Goal: Task Accomplishment & Management: Manage account settings

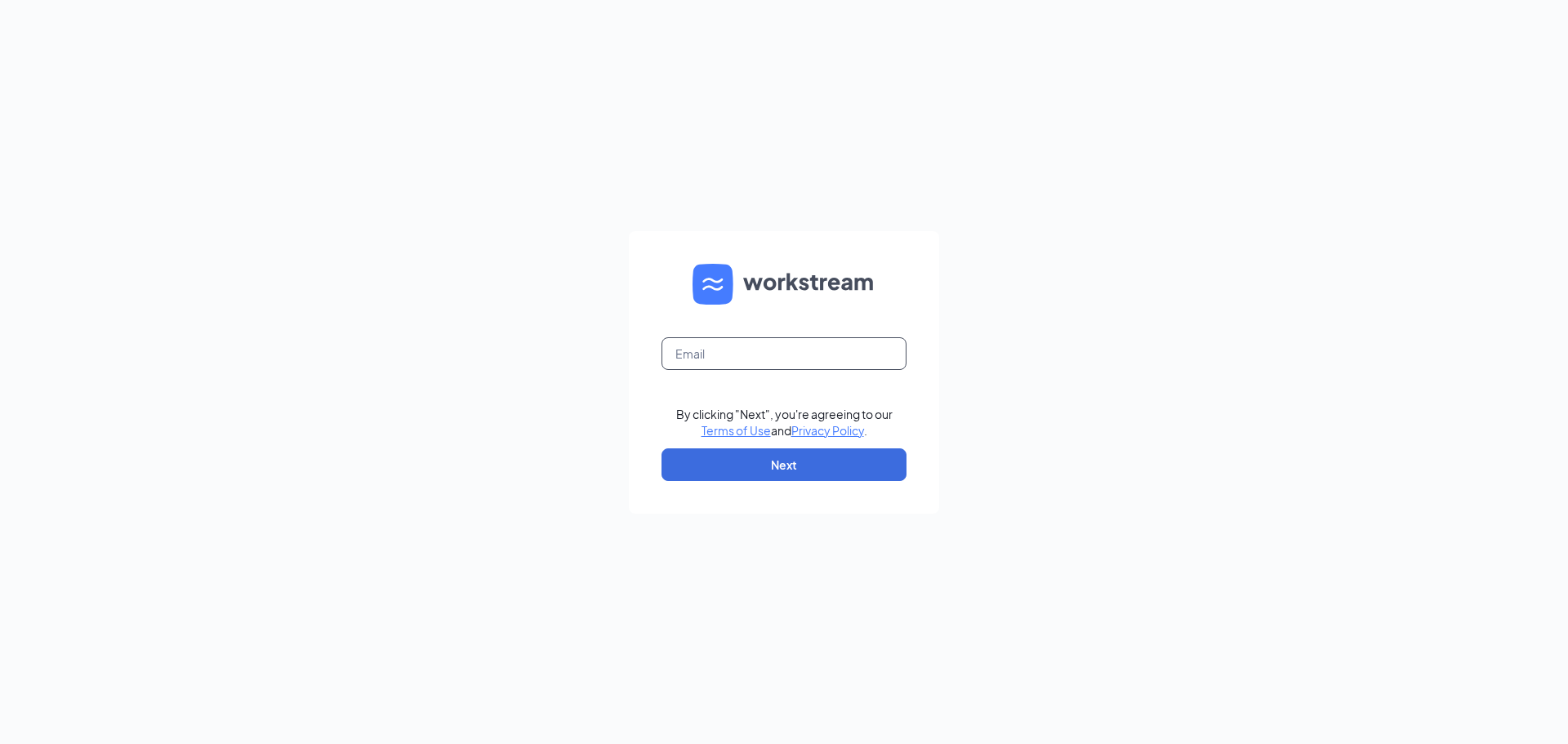
click at [753, 356] on input "text" at bounding box center [783, 353] width 245 height 33
type input "[PERSON_NAME][EMAIL_ADDRESS][PERSON_NAME][DOMAIN_NAME]"
click at [757, 466] on button "Next" at bounding box center [783, 464] width 245 height 33
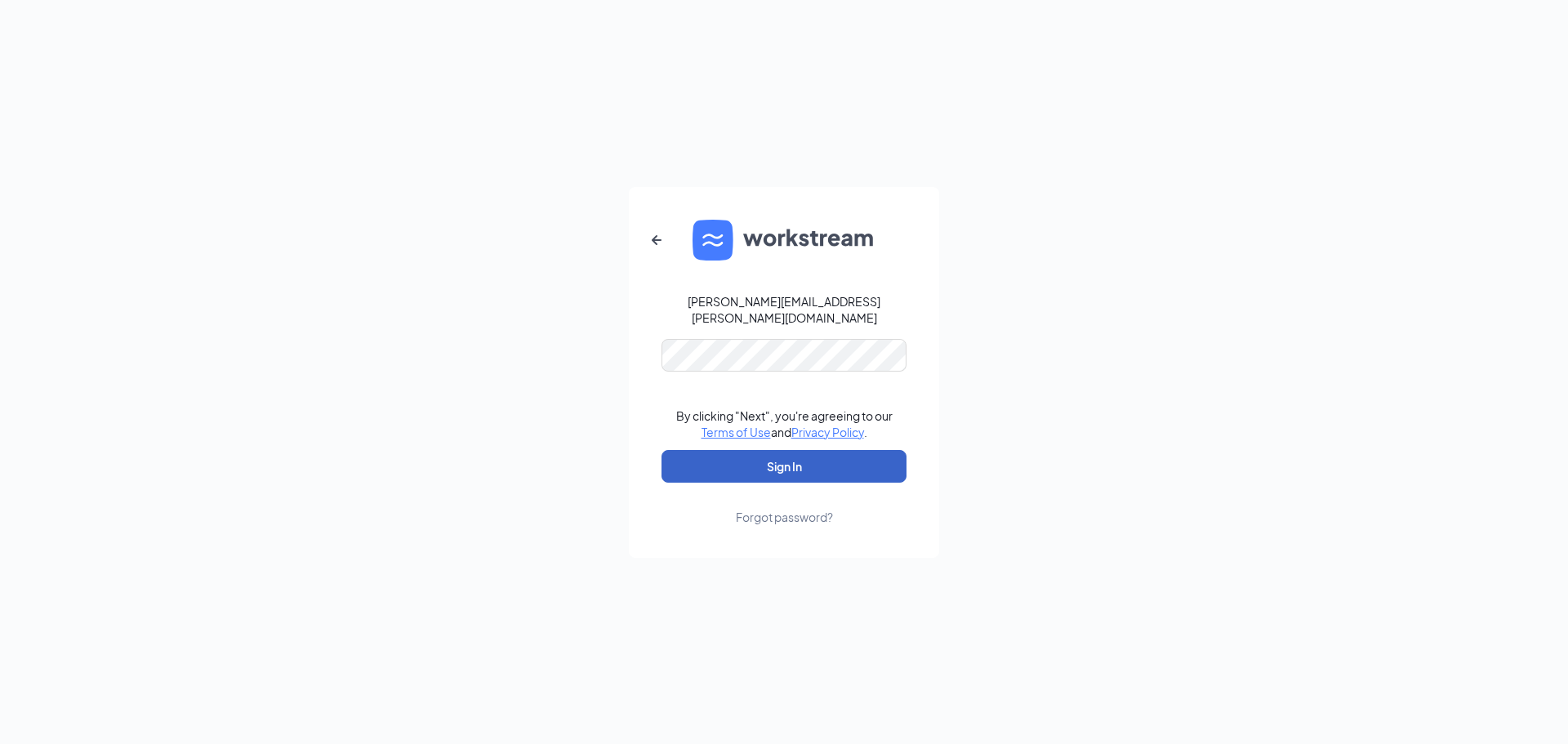
click at [725, 452] on button "Sign In" at bounding box center [783, 466] width 245 height 33
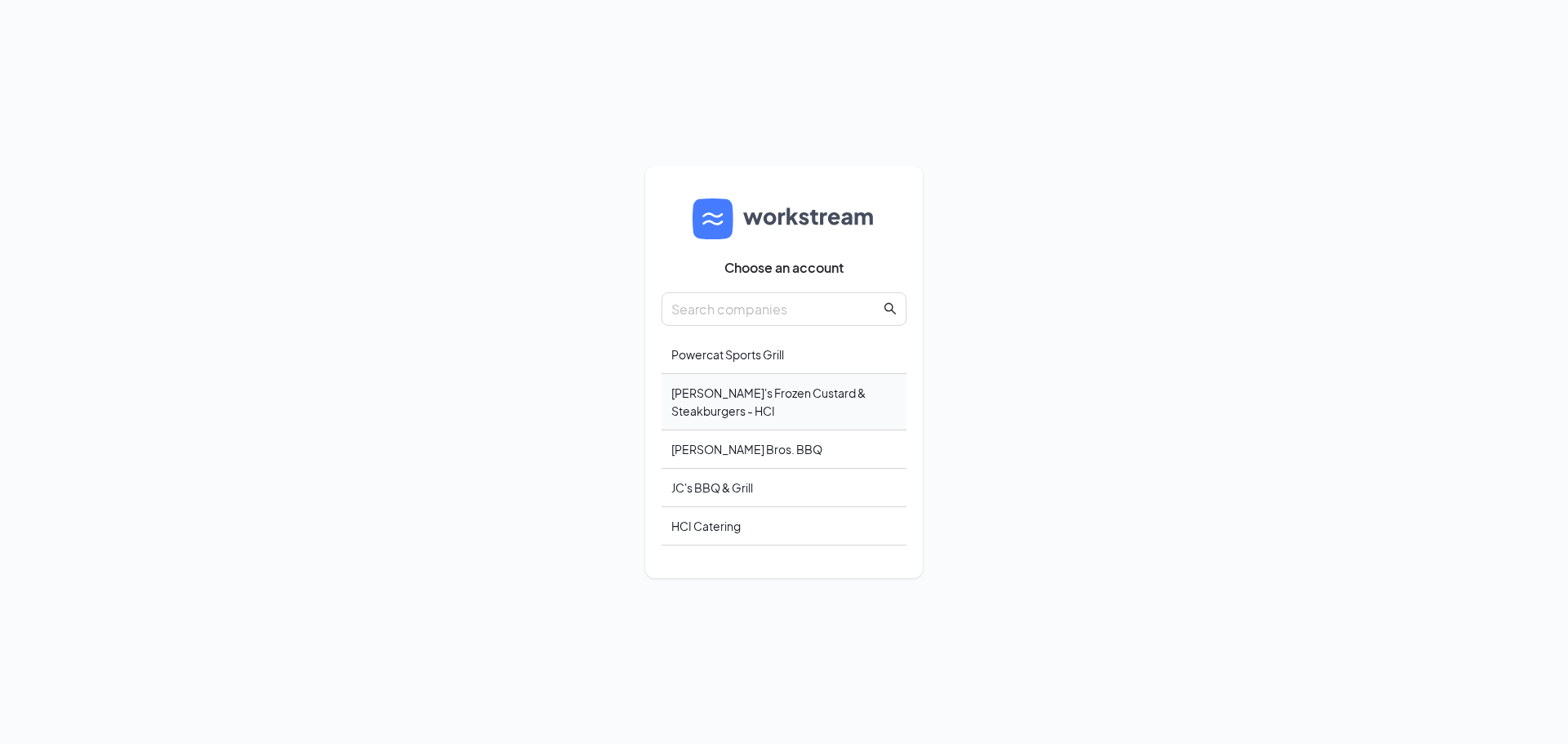
click at [691, 408] on div "Freddy's Frozen Custard & Steakburgers - HCI" at bounding box center [783, 402] width 245 height 57
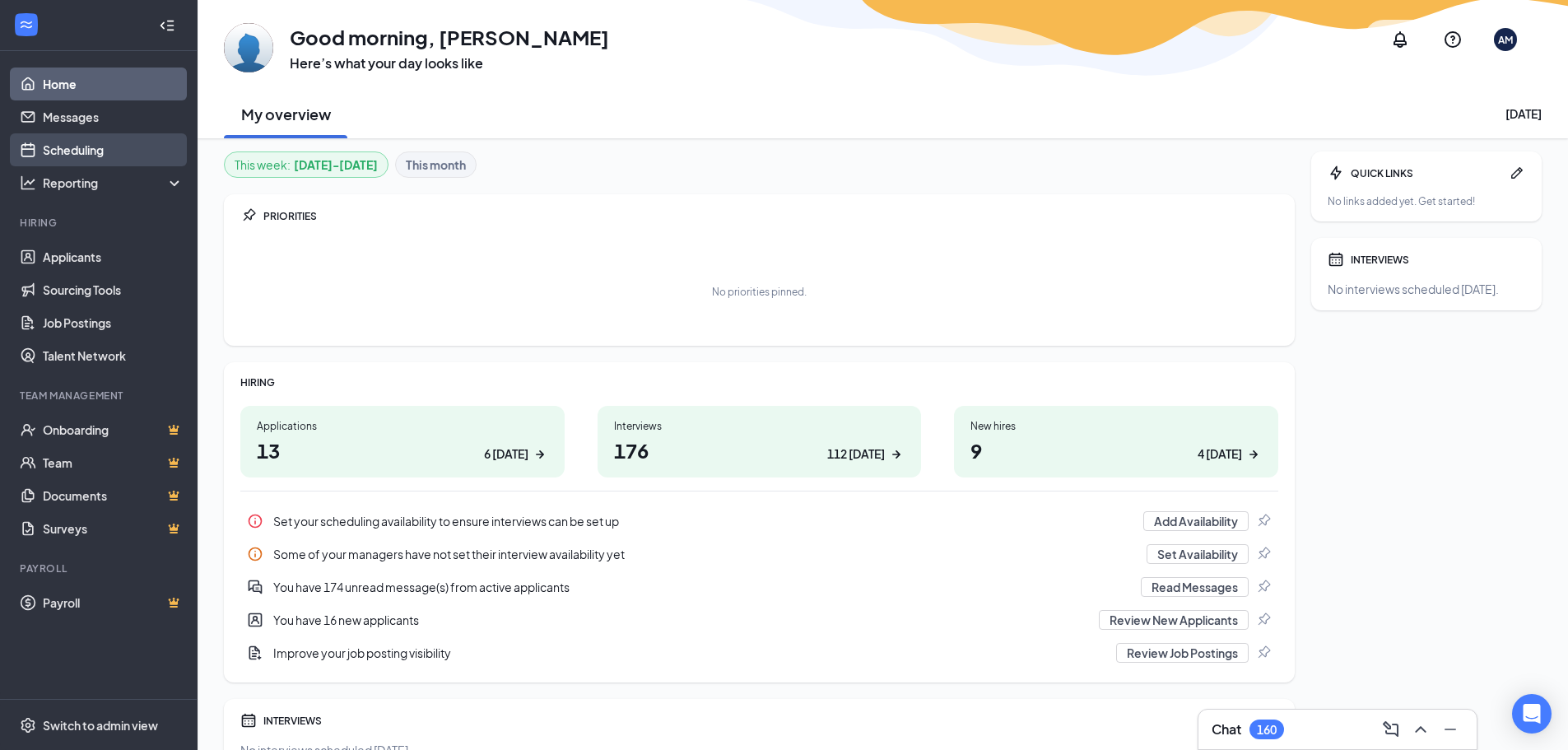
click at [81, 153] on link "Scheduling" at bounding box center [113, 150] width 141 height 33
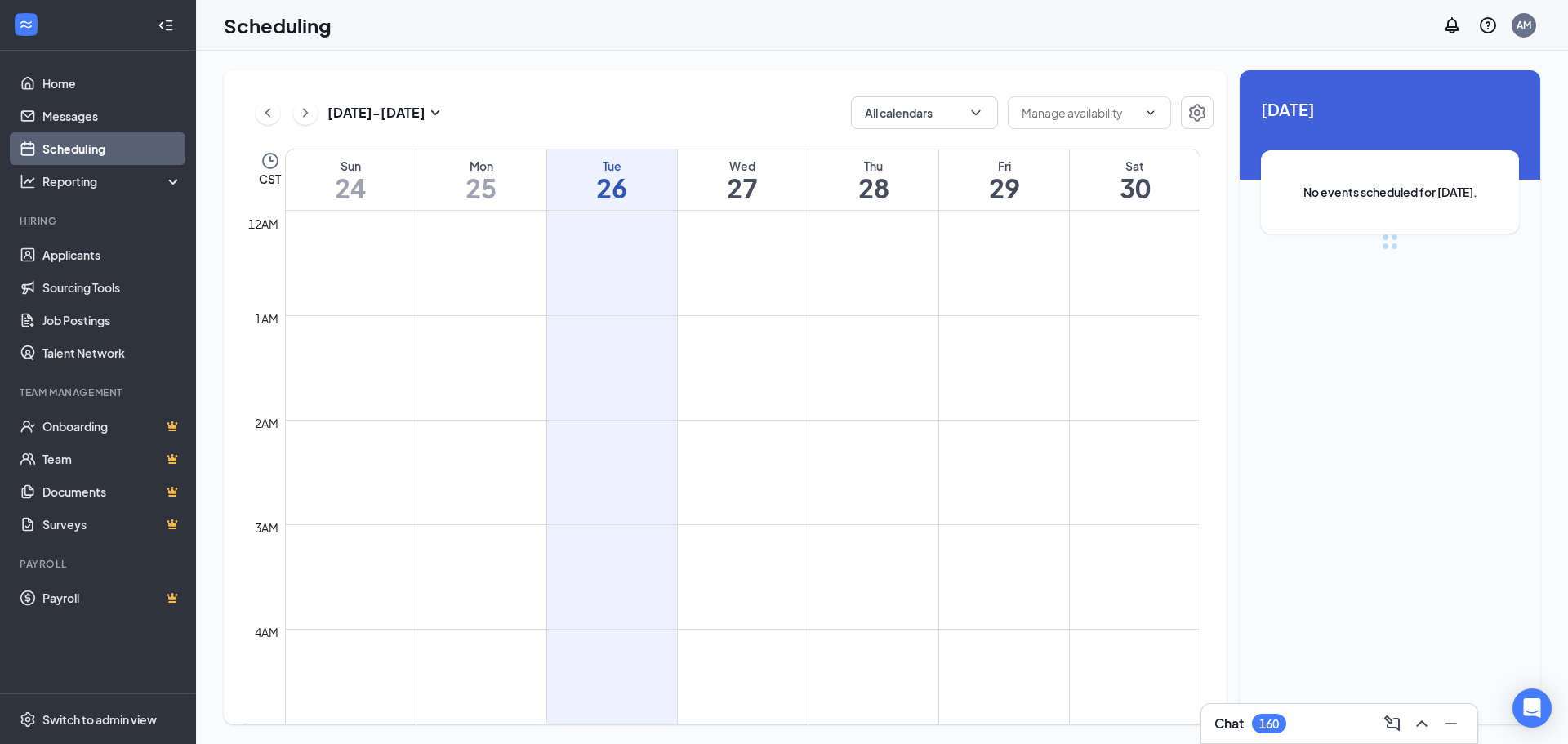
scroll to position [802, 0]
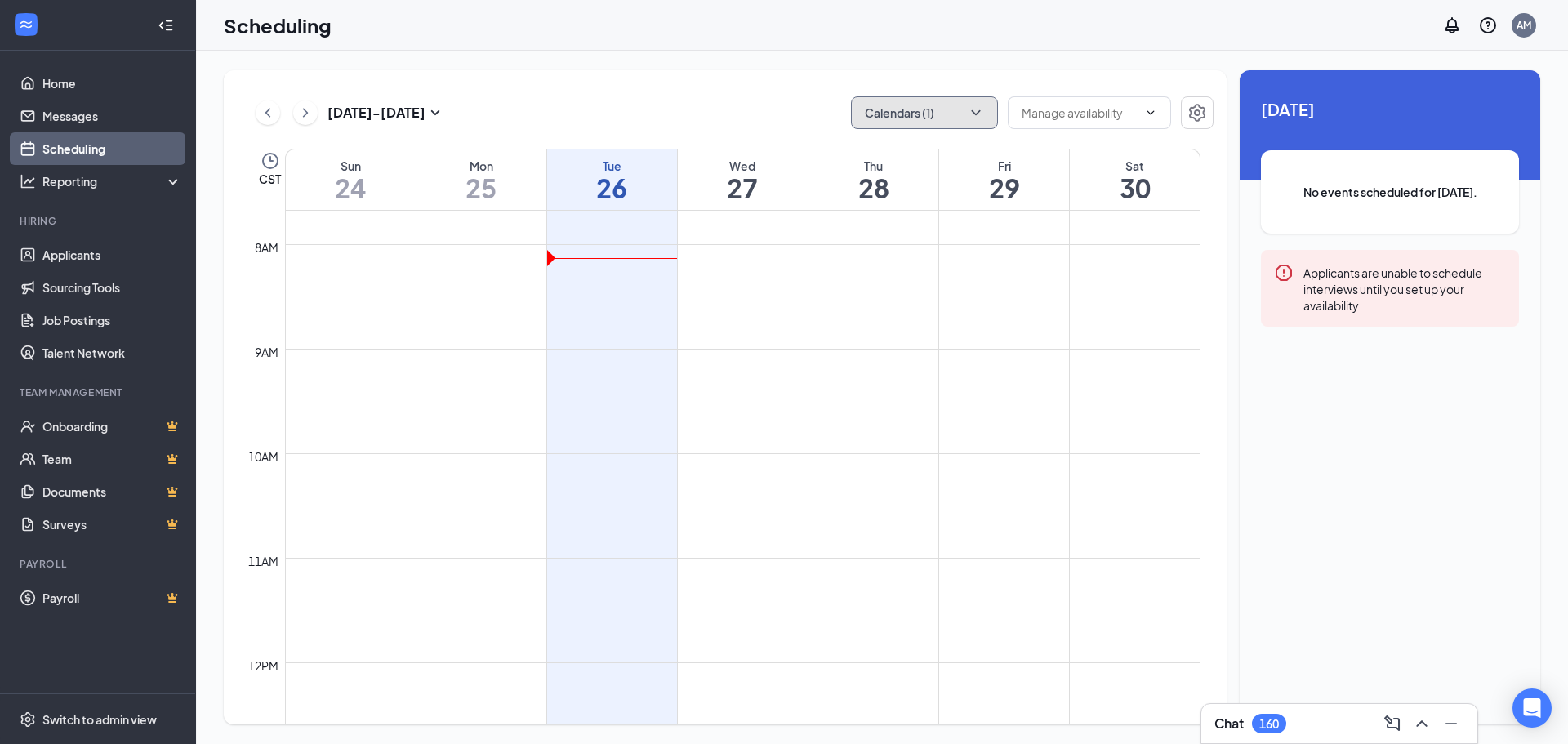
click at [911, 108] on button "Calendars (1)" at bounding box center [925, 112] width 147 height 33
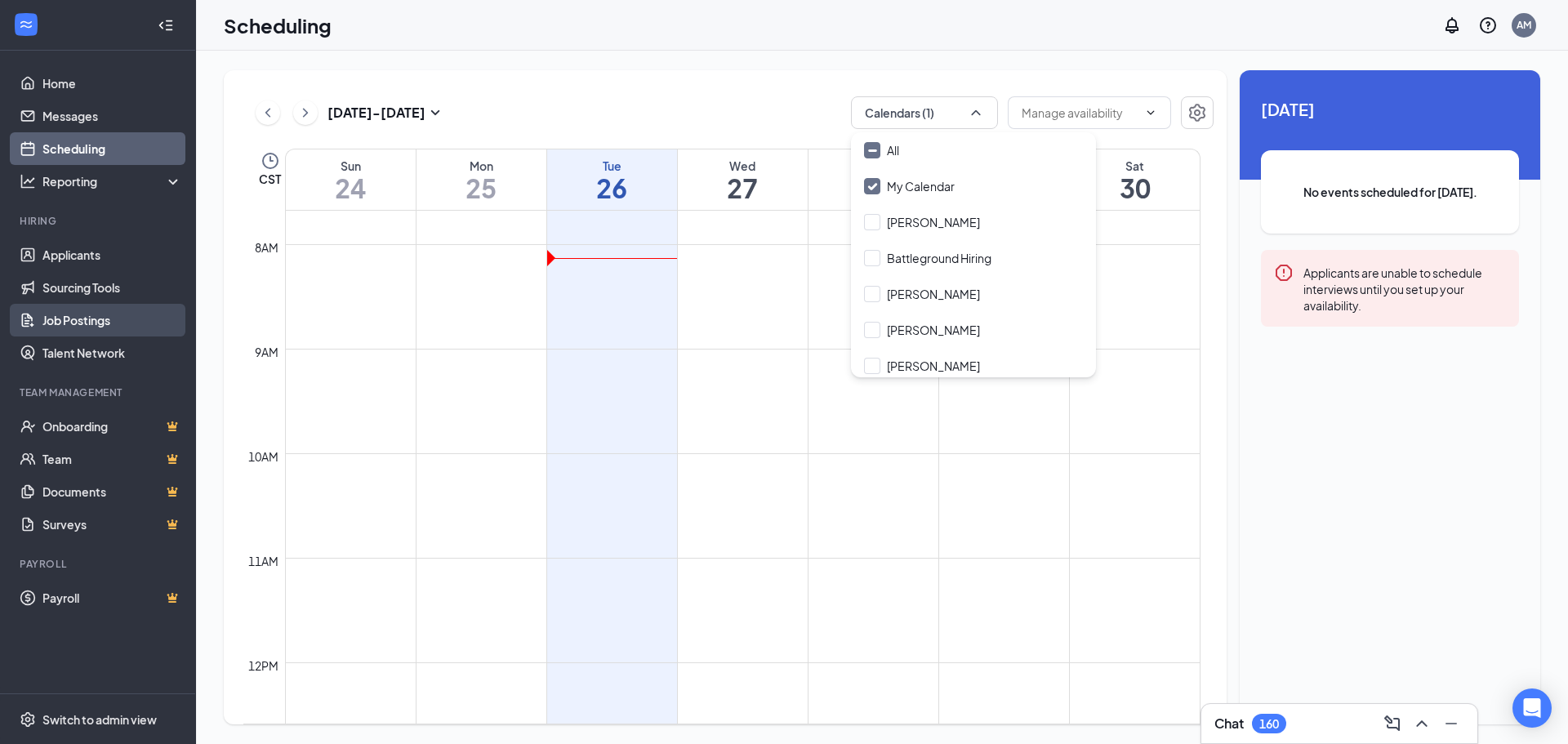
click at [110, 328] on link "Job Postings" at bounding box center [112, 320] width 140 height 33
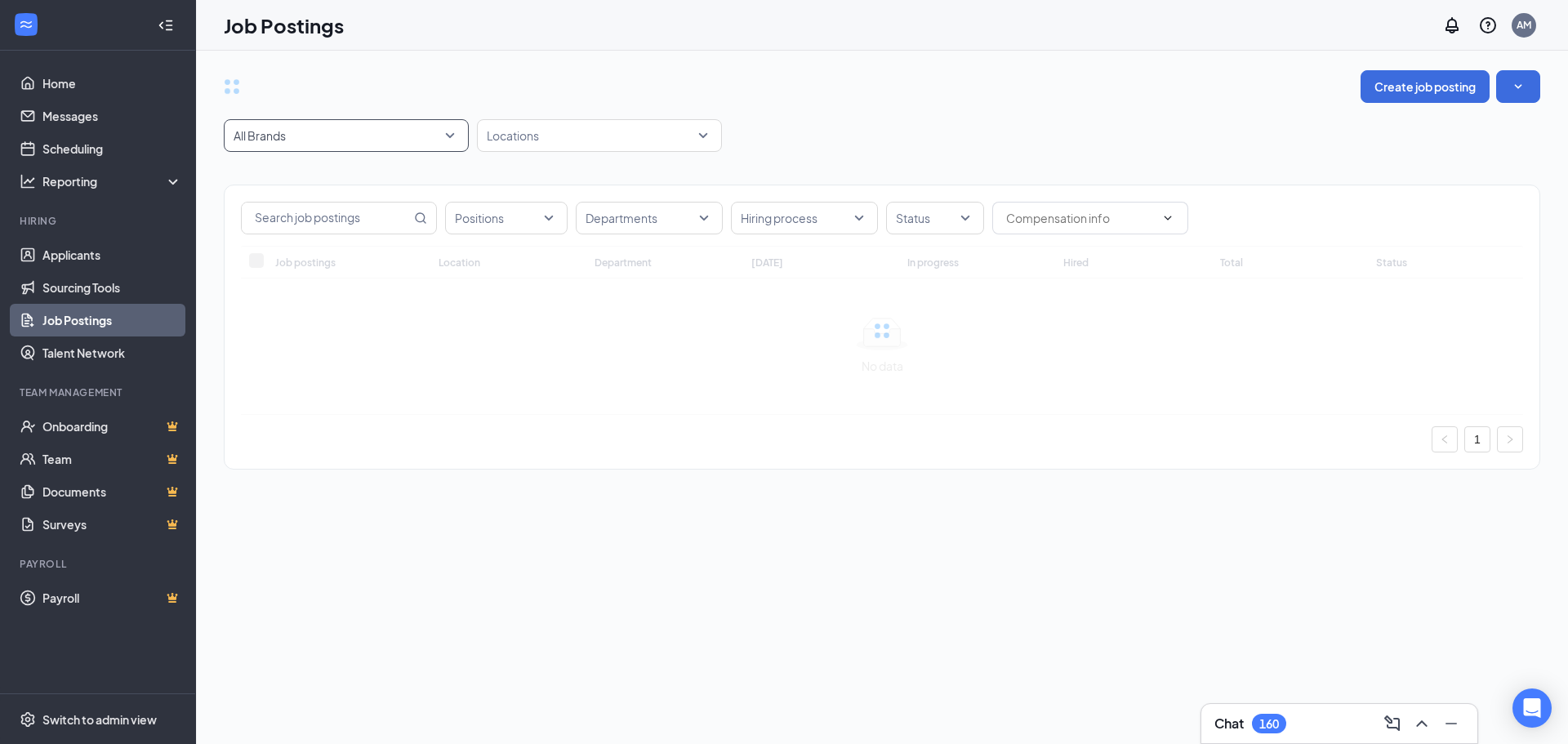
click at [363, 126] on span "All Brands" at bounding box center [346, 135] width 225 height 31
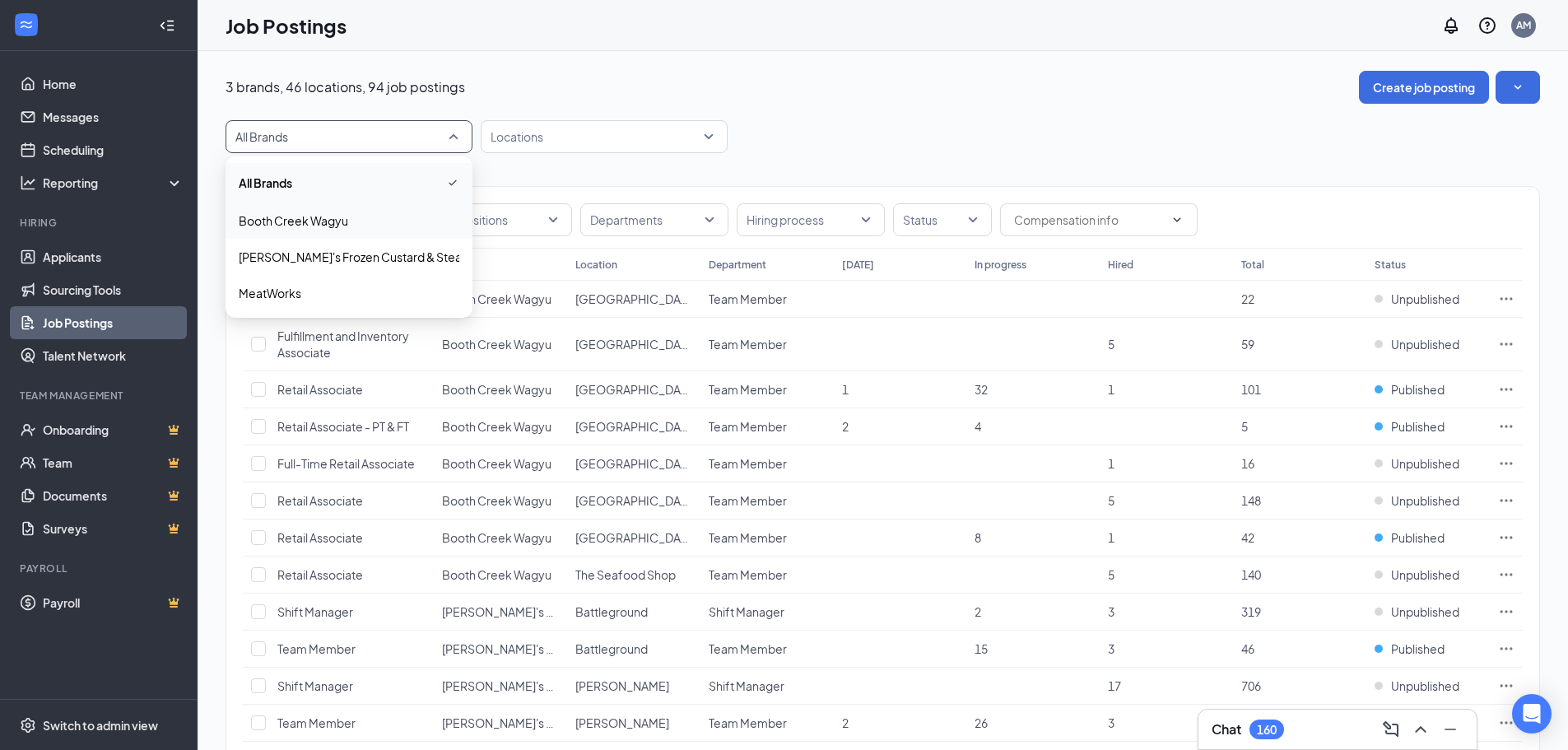
click at [382, 223] on span "Booth Creek Wagyu" at bounding box center [349, 220] width 221 height 16
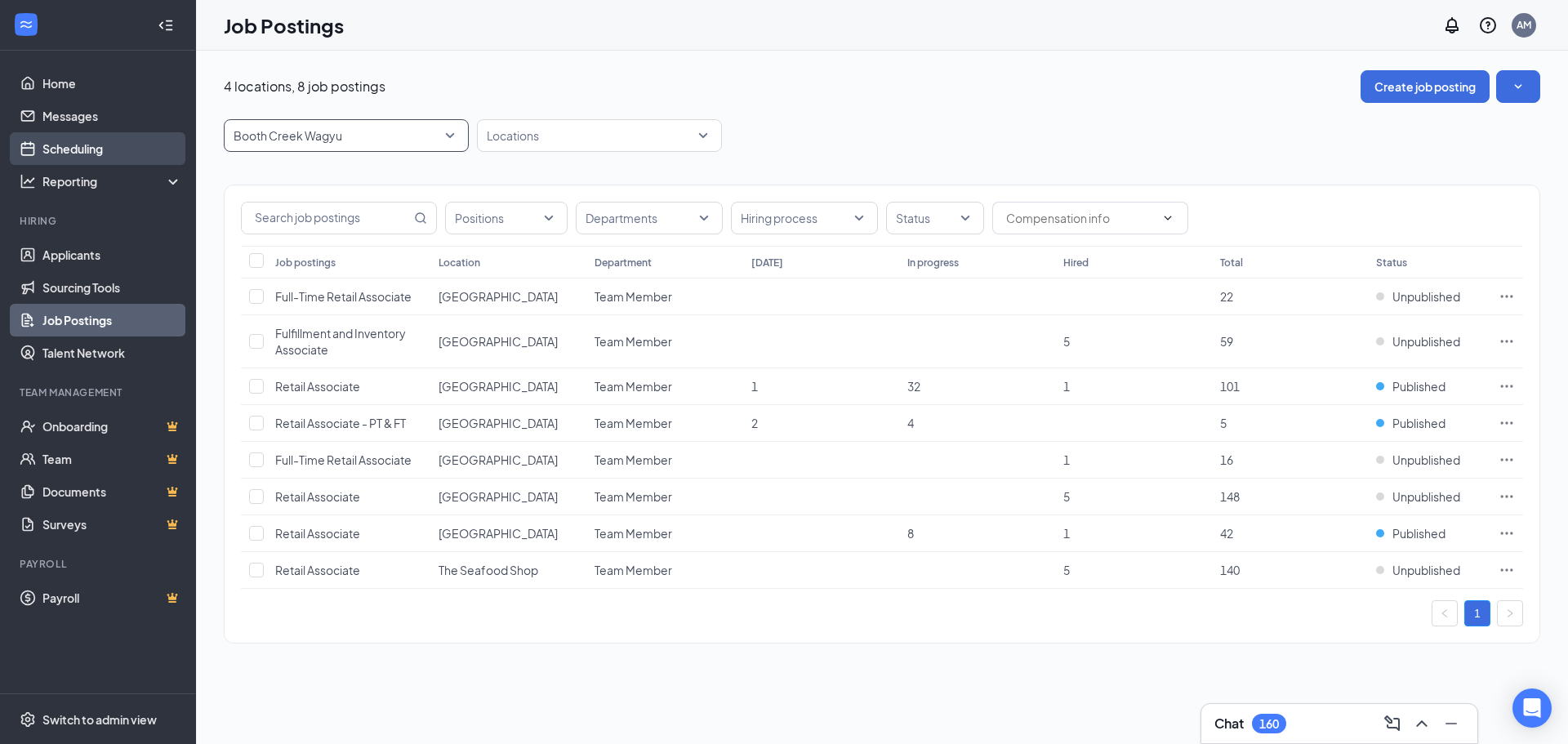
click at [65, 154] on link "Scheduling" at bounding box center [112, 148] width 140 height 33
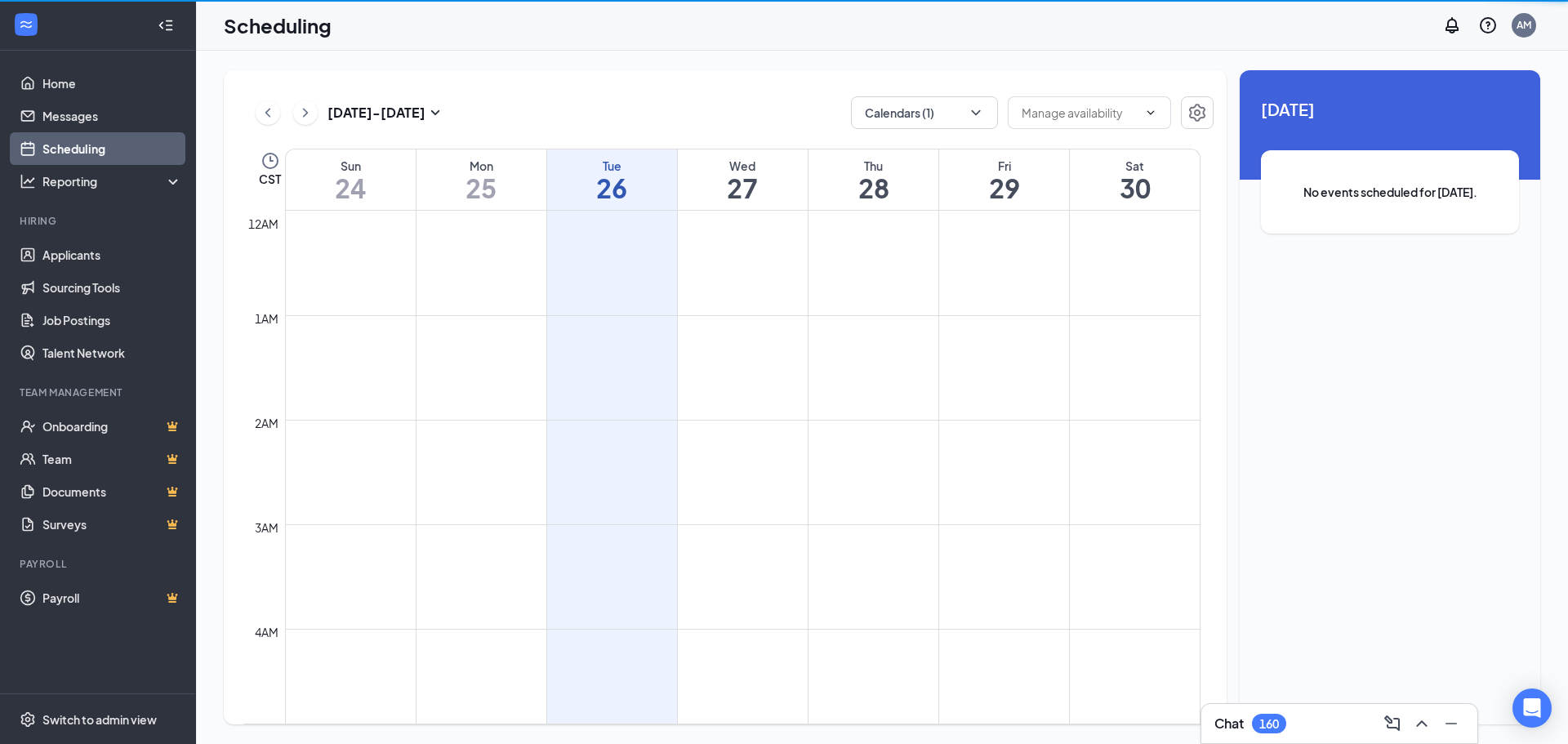
scroll to position [802, 0]
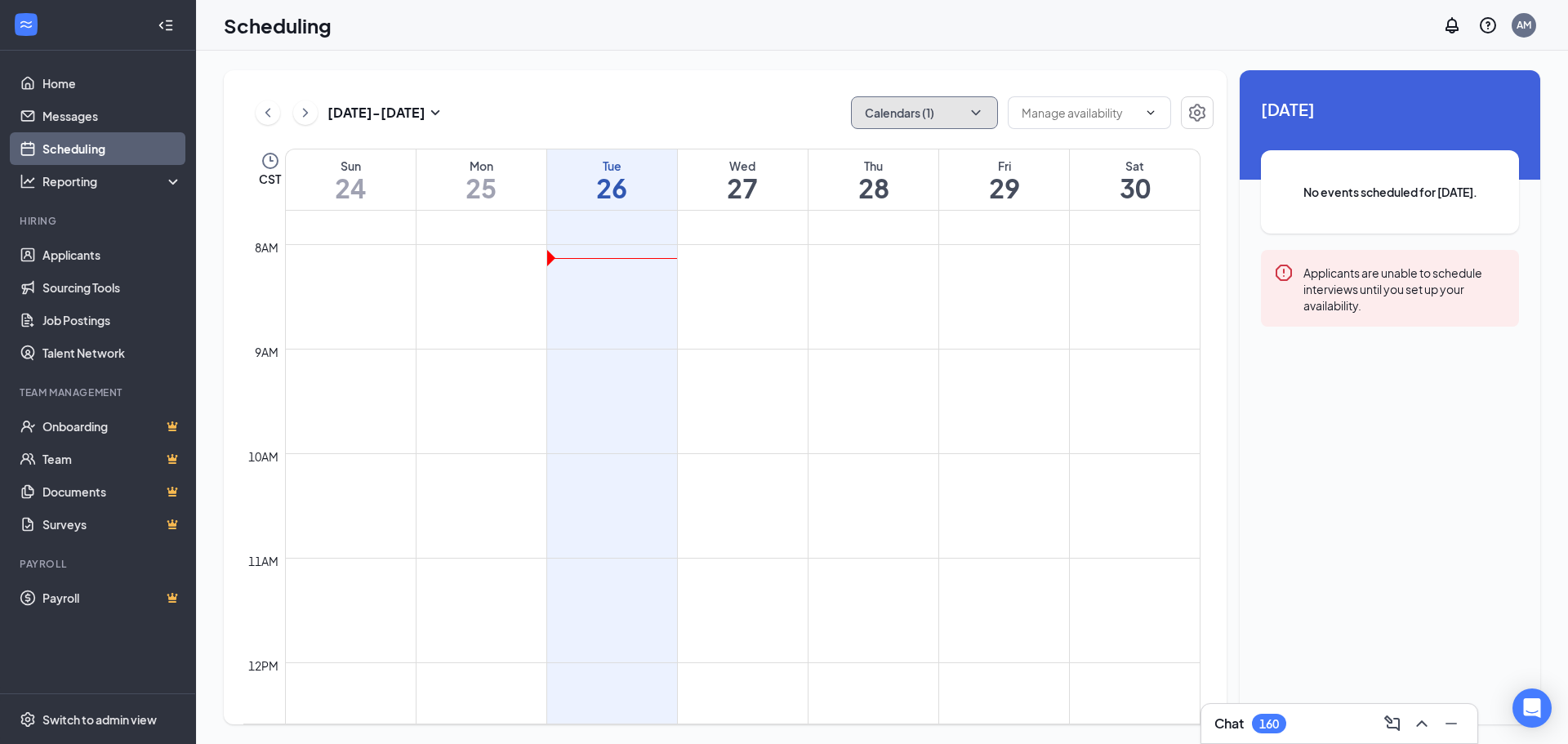
click at [948, 107] on button "Calendars (1)" at bounding box center [925, 112] width 147 height 33
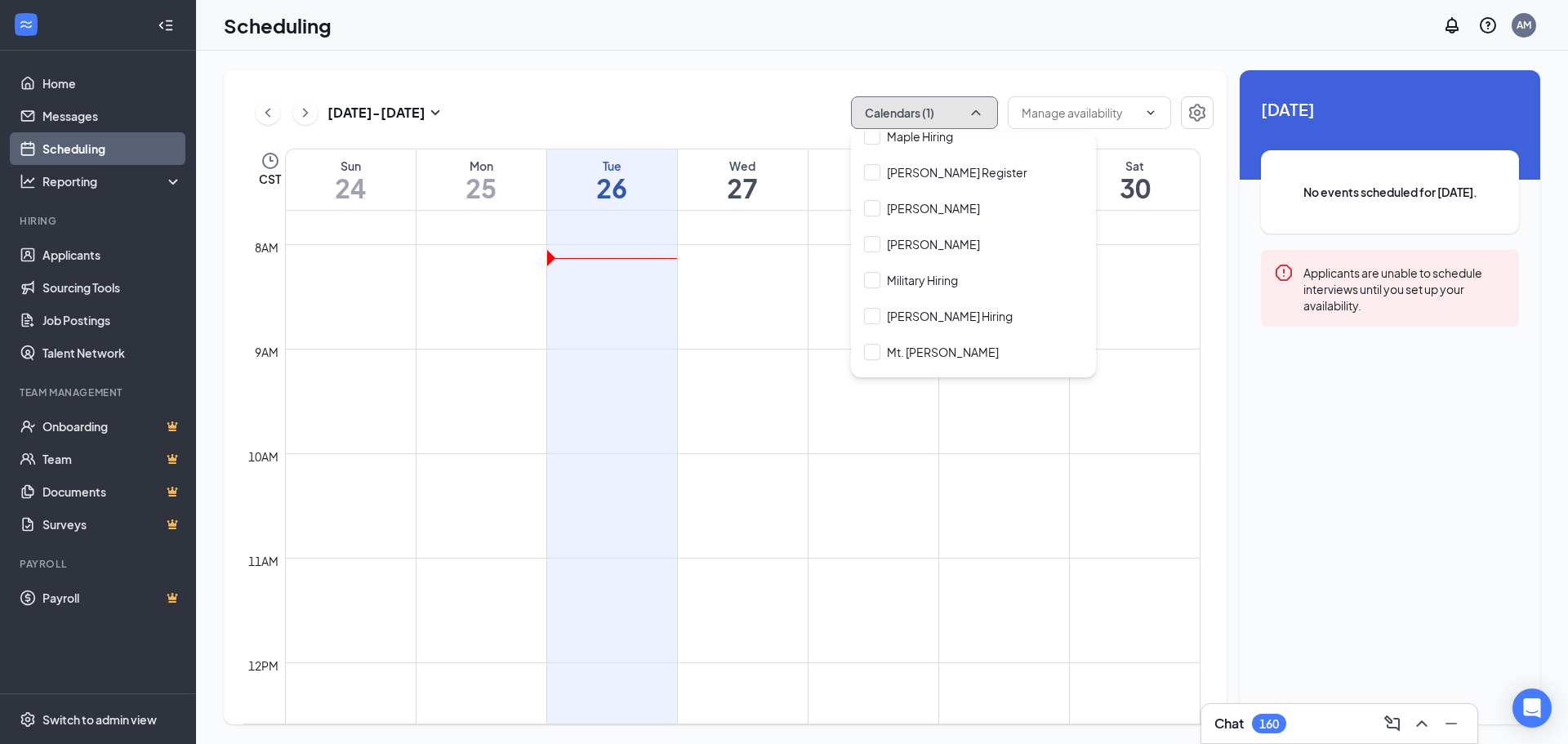
scroll to position [1469, 0]
click at [940, 233] on input "[PERSON_NAME]" at bounding box center [921, 241] width 116 height 16
checkbox input "true"
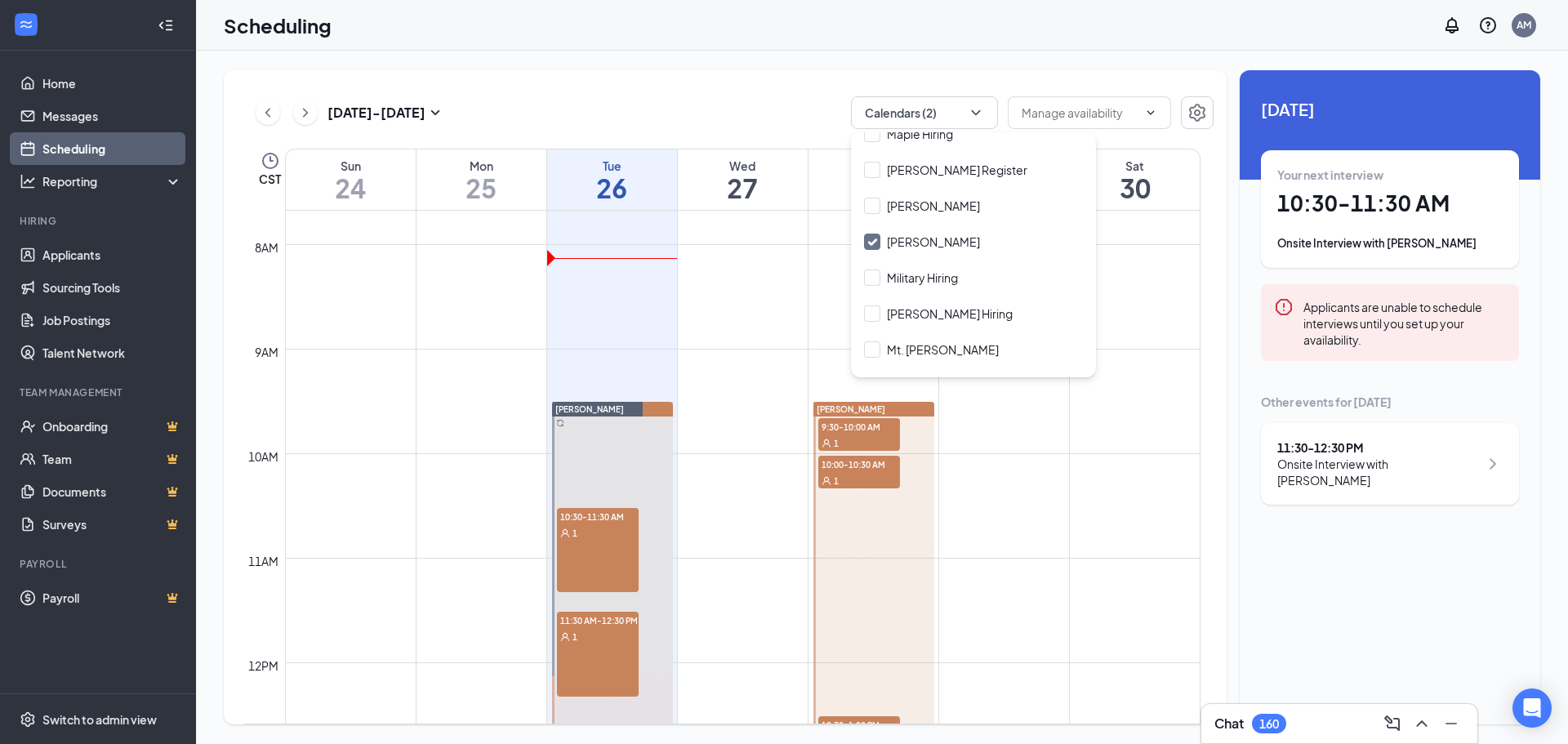
click at [678, 106] on div "[DATE] - [DATE] Calendars (2)" at bounding box center [727, 112] width 970 height 33
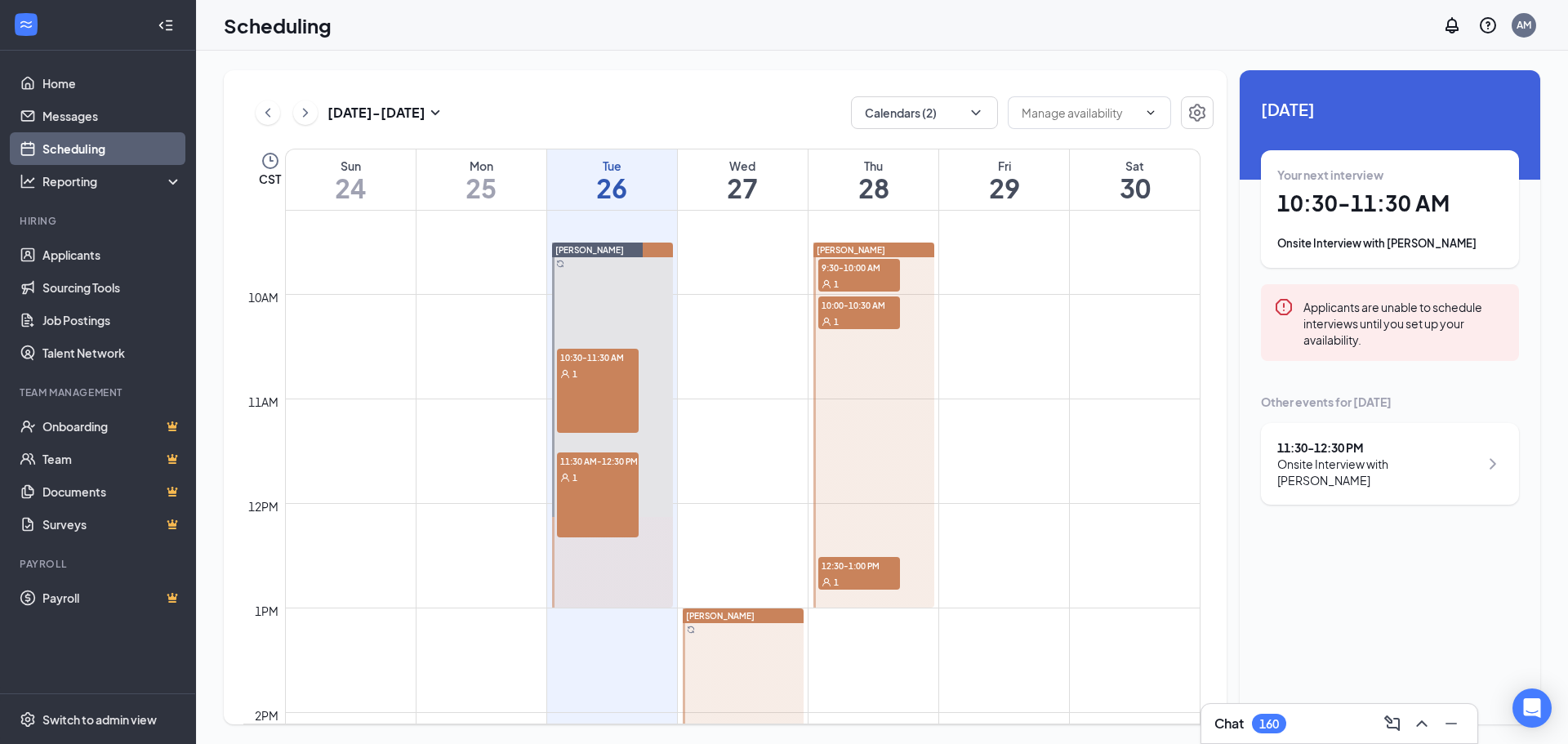
scroll to position [966, 0]
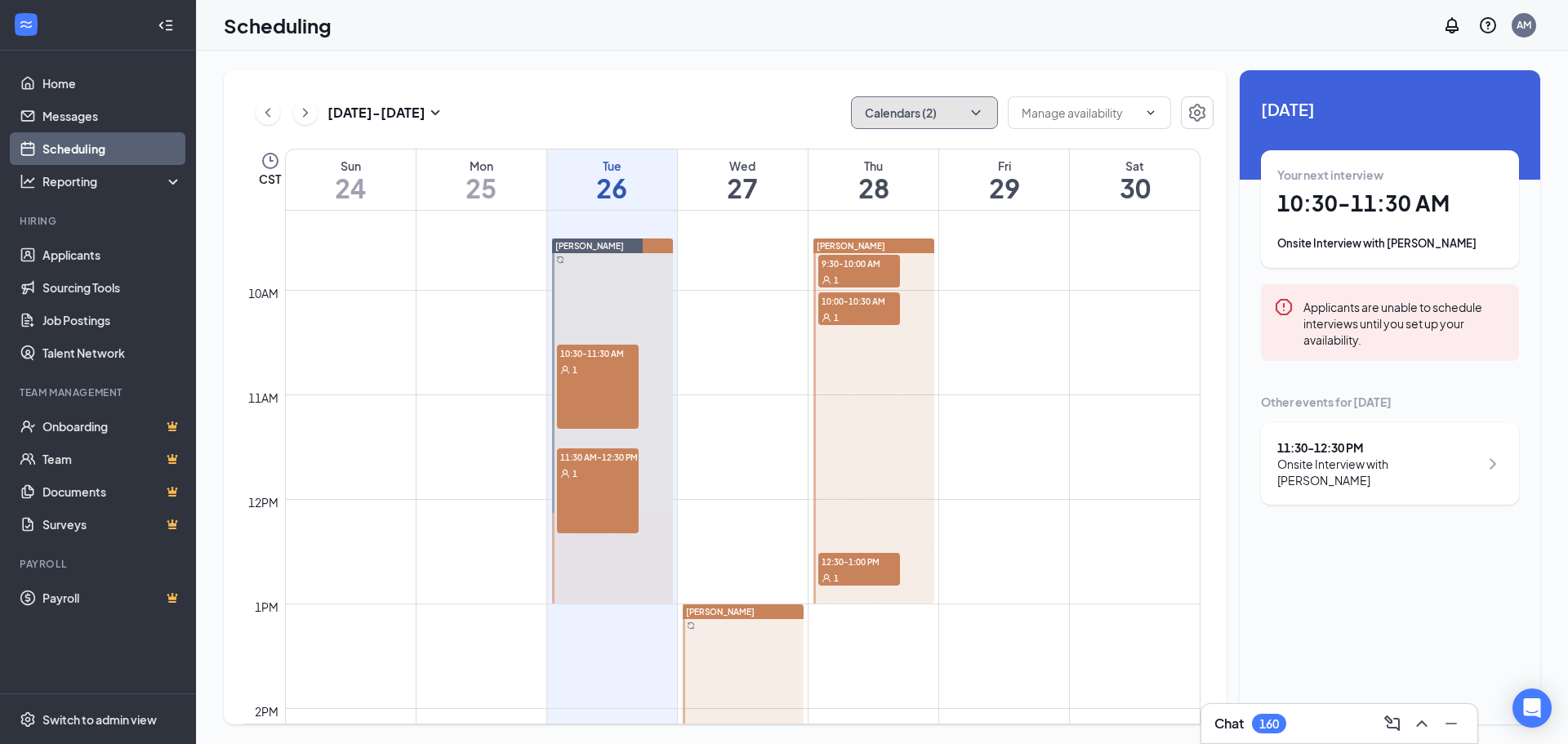
click at [877, 119] on button "Calendars (2)" at bounding box center [925, 112] width 147 height 33
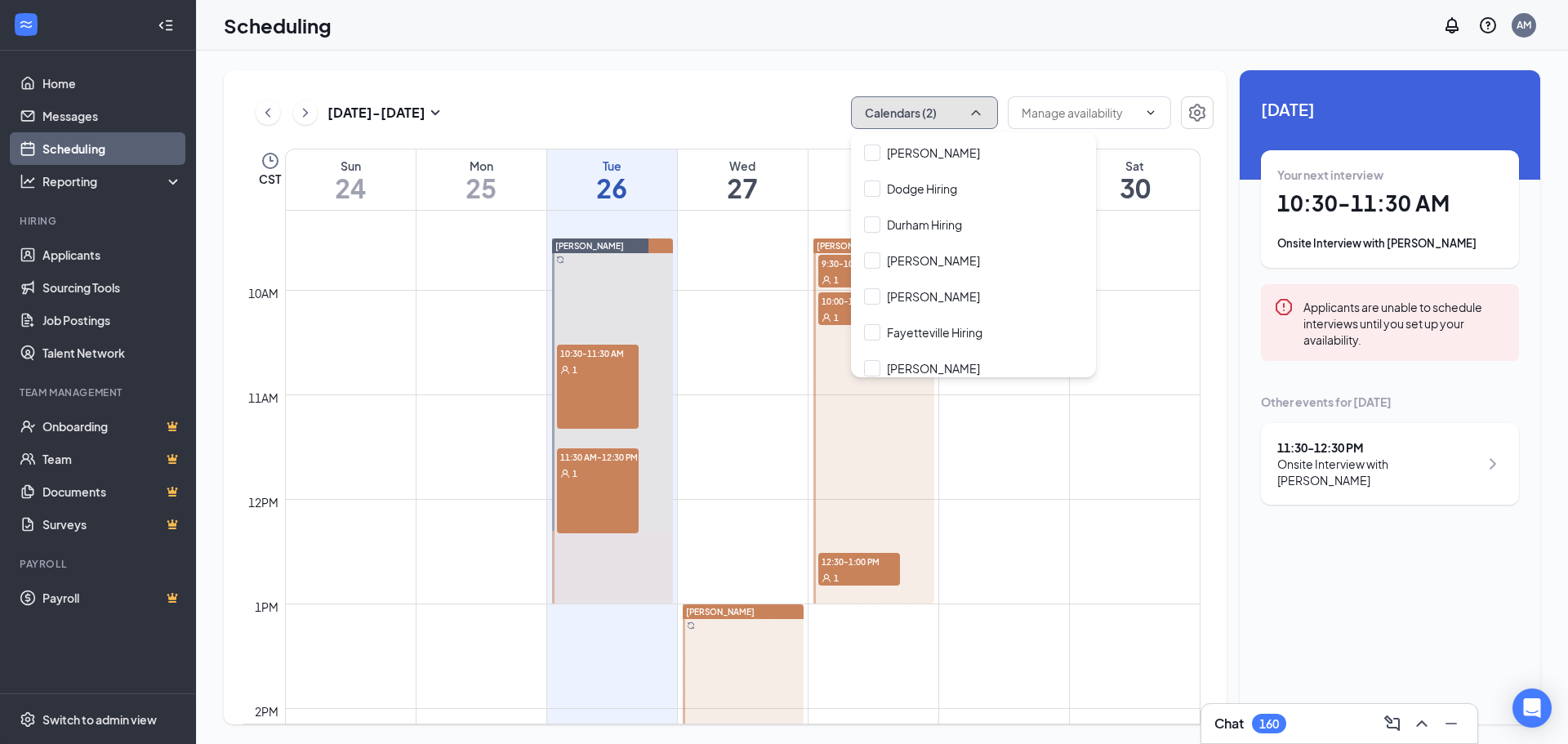
scroll to position [572, 0]
click at [747, 59] on div "[DATE] - [DATE] Calendars (2) CST Sun 24 Mon 25 Tue 26 Wed 27 Thu 28 Fri 29 Sat…" at bounding box center [882, 397] width 1372 height 693
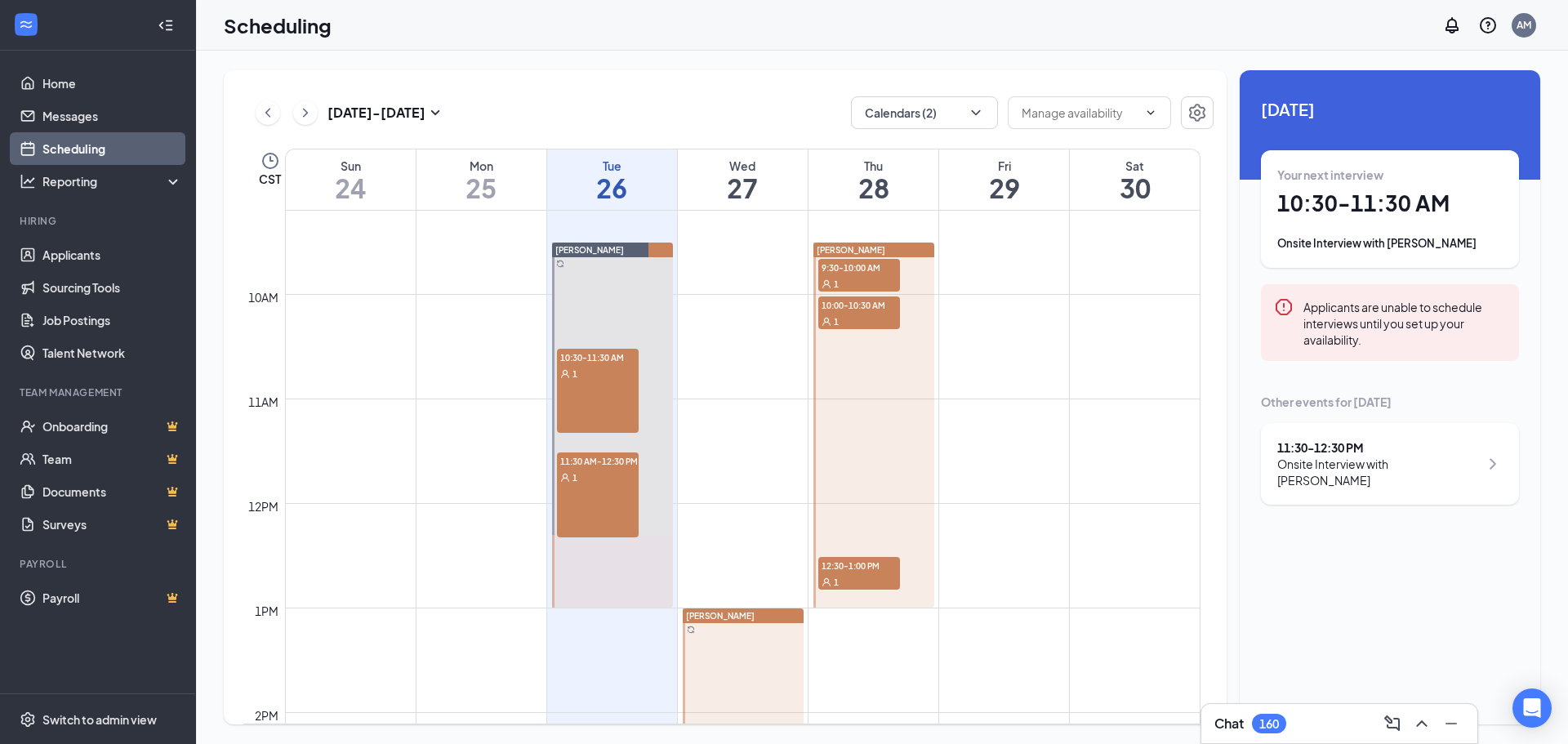
scroll to position [966, 0]
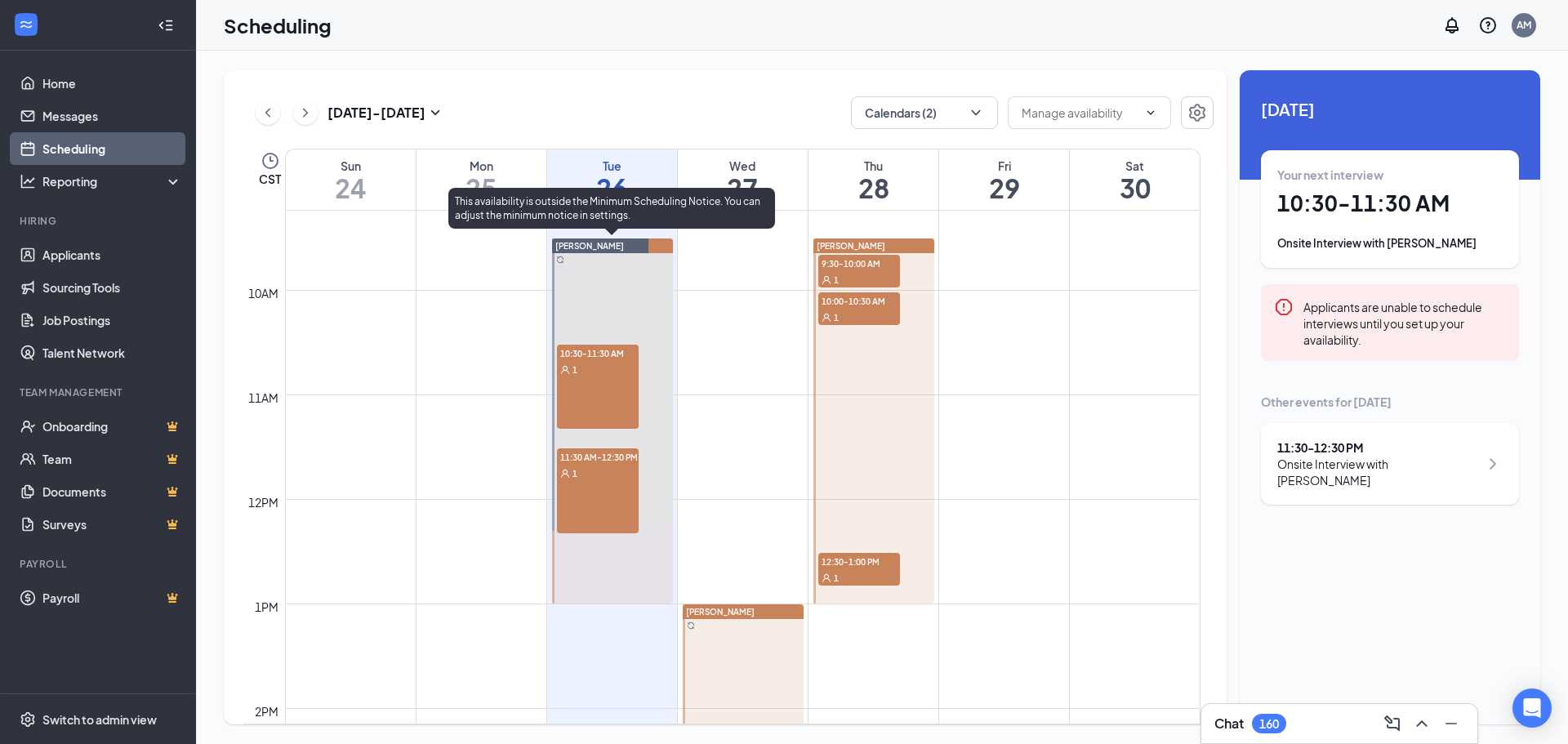
click at [601, 476] on div "1" at bounding box center [598, 473] width 81 height 16
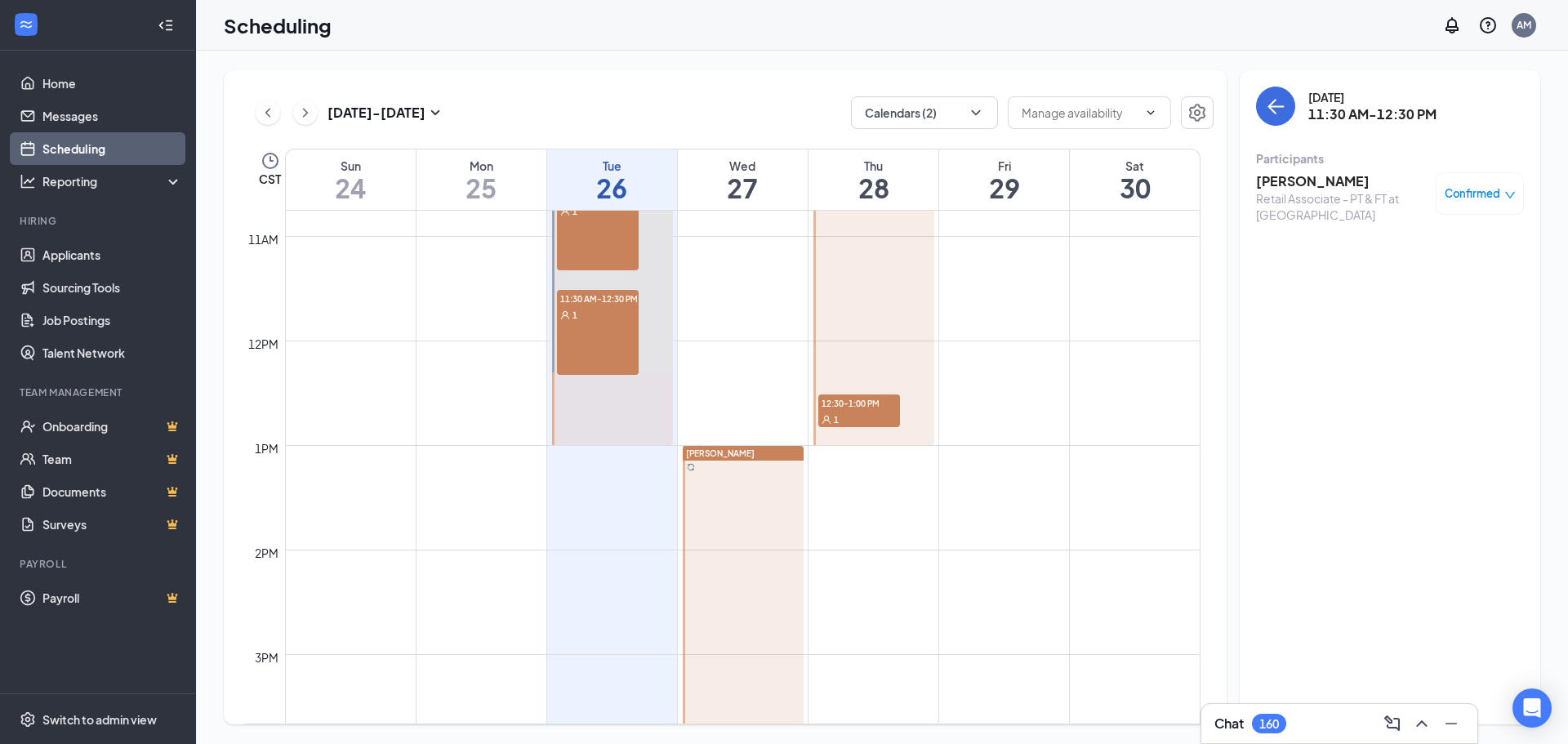
scroll to position [1047, 0]
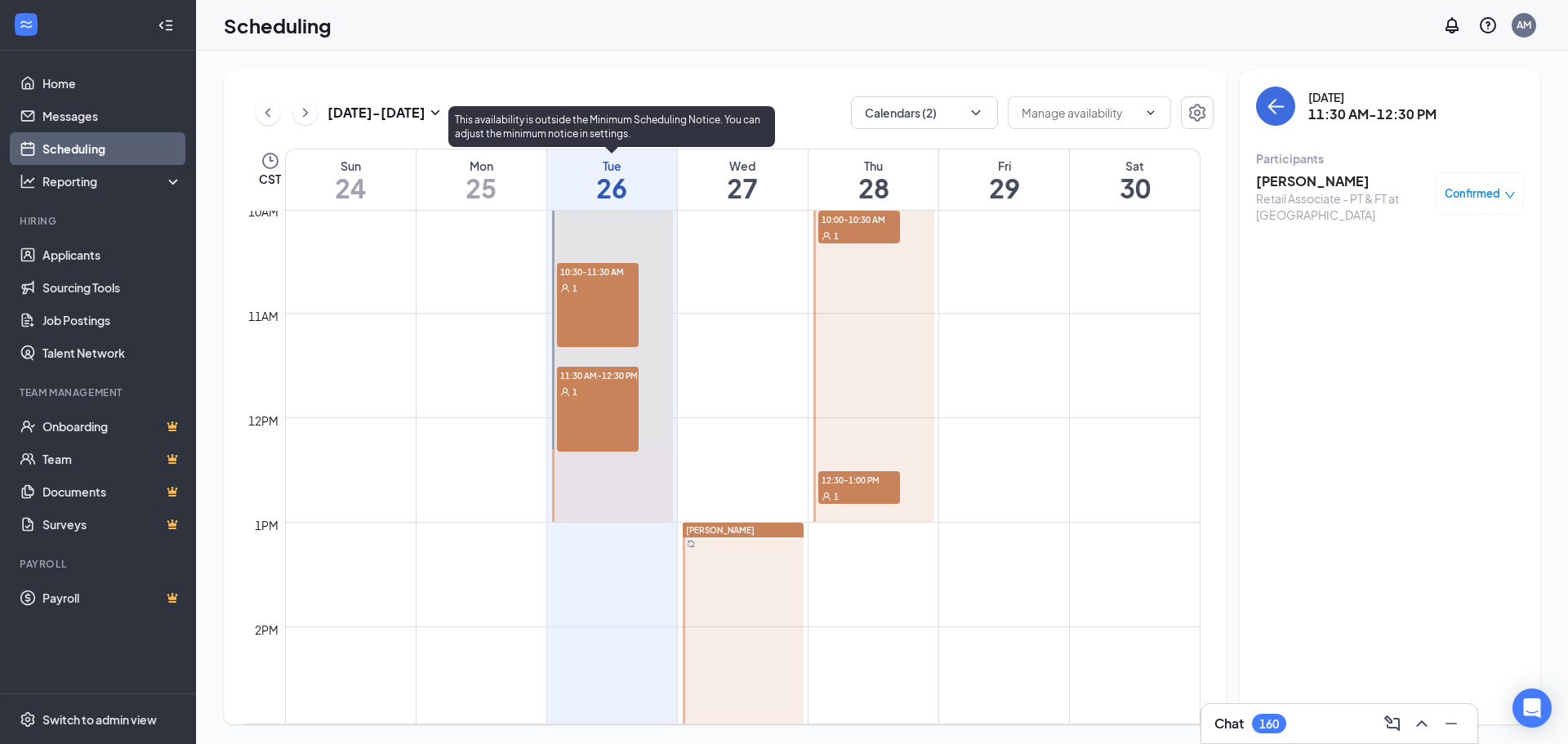
click at [590, 283] on div "1" at bounding box center [598, 287] width 81 height 16
click at [596, 391] on div "1" at bounding box center [598, 391] width 81 height 16
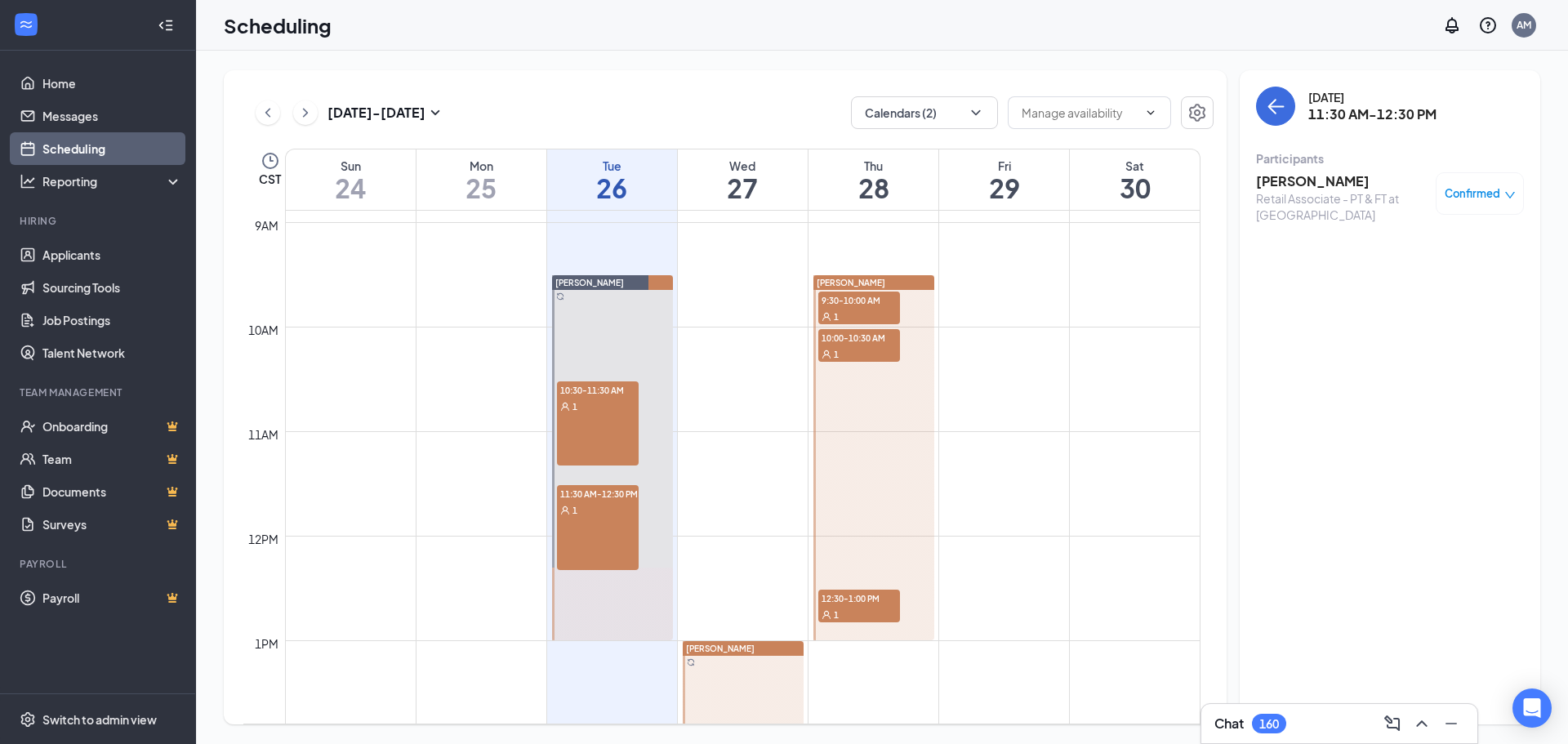
scroll to position [884, 0]
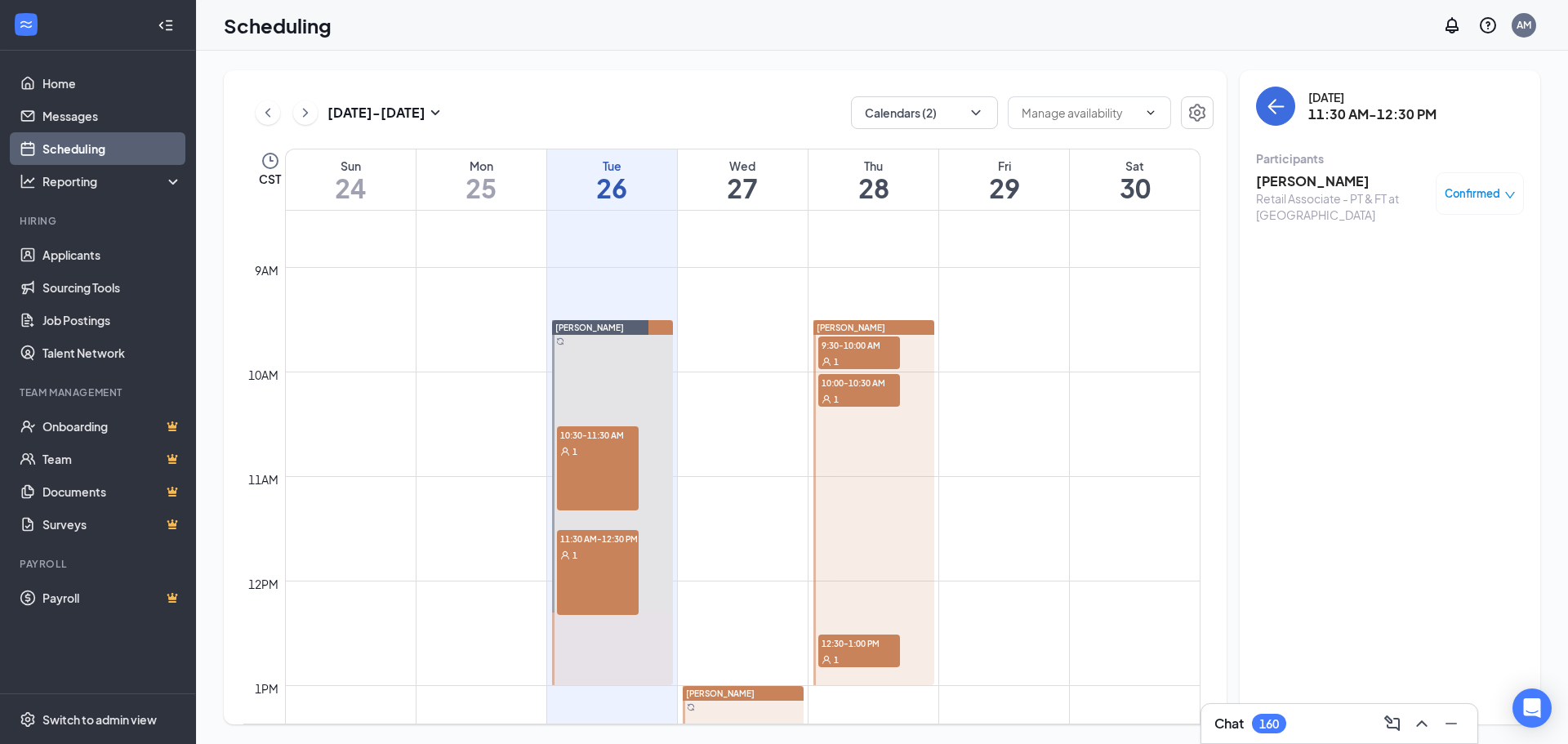
click at [834, 339] on span "9:30-10:00 AM" at bounding box center [859, 345] width 81 height 16
click at [845, 391] on div "1" at bounding box center [859, 399] width 81 height 16
click at [856, 645] on span "12:30-1:00 PM" at bounding box center [859, 642] width 81 height 16
click at [884, 102] on button "Calendars (2)" at bounding box center [925, 112] width 147 height 33
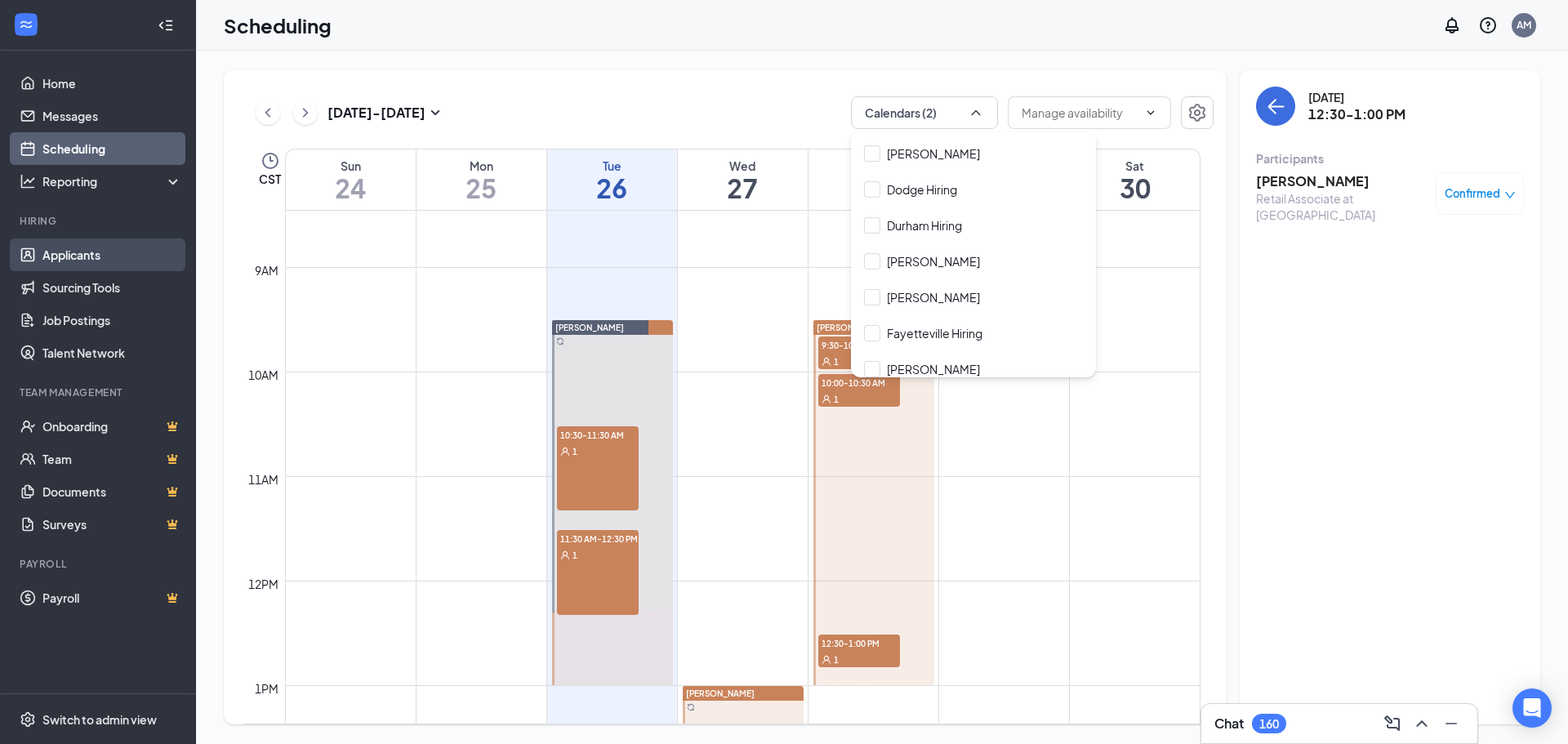
click at [69, 261] on link "Applicants" at bounding box center [112, 254] width 140 height 33
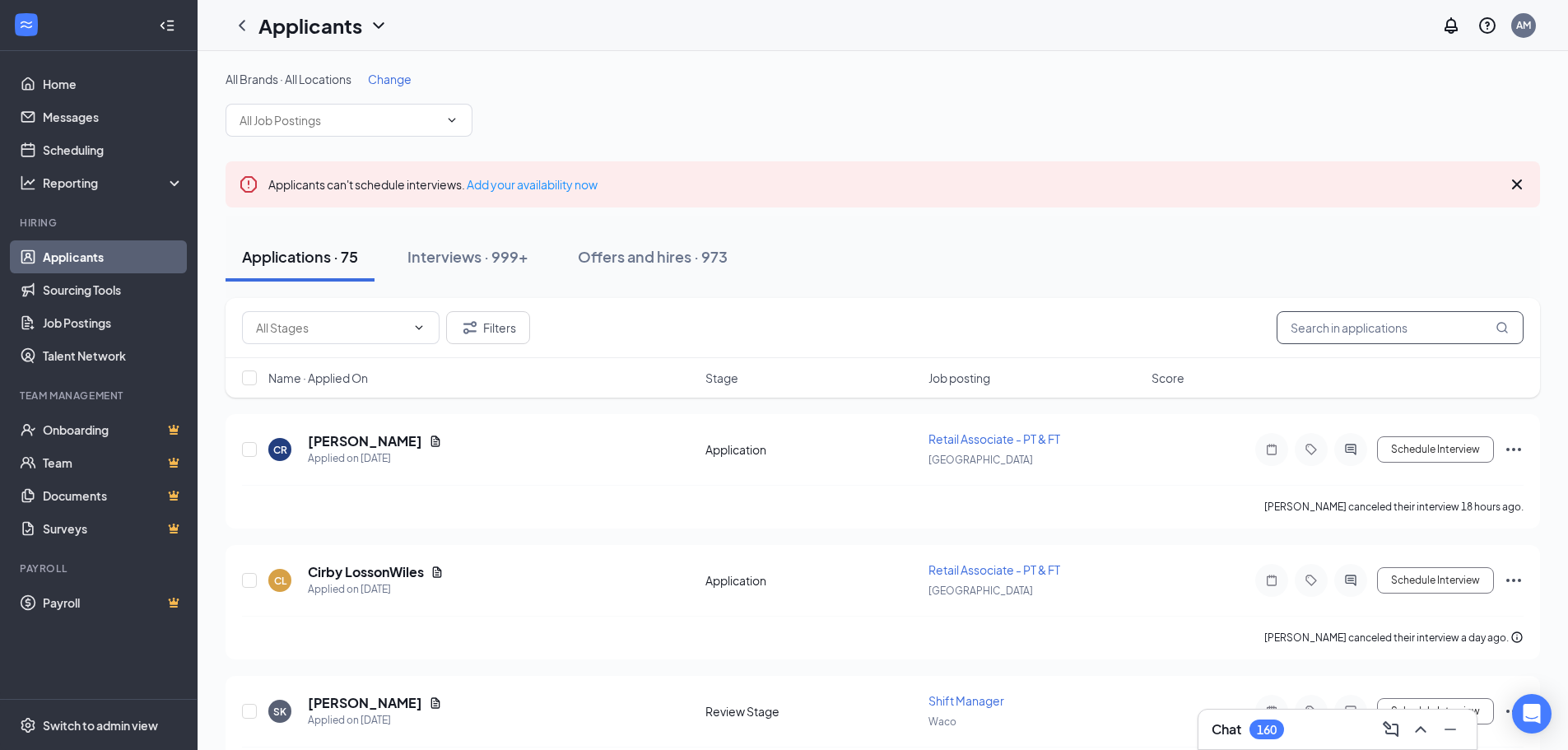
click at [1405, 338] on input "text" at bounding box center [1400, 327] width 247 height 33
click at [1356, 334] on input "[PERSON_NAME]" at bounding box center [1400, 327] width 247 height 33
type input "cirby"
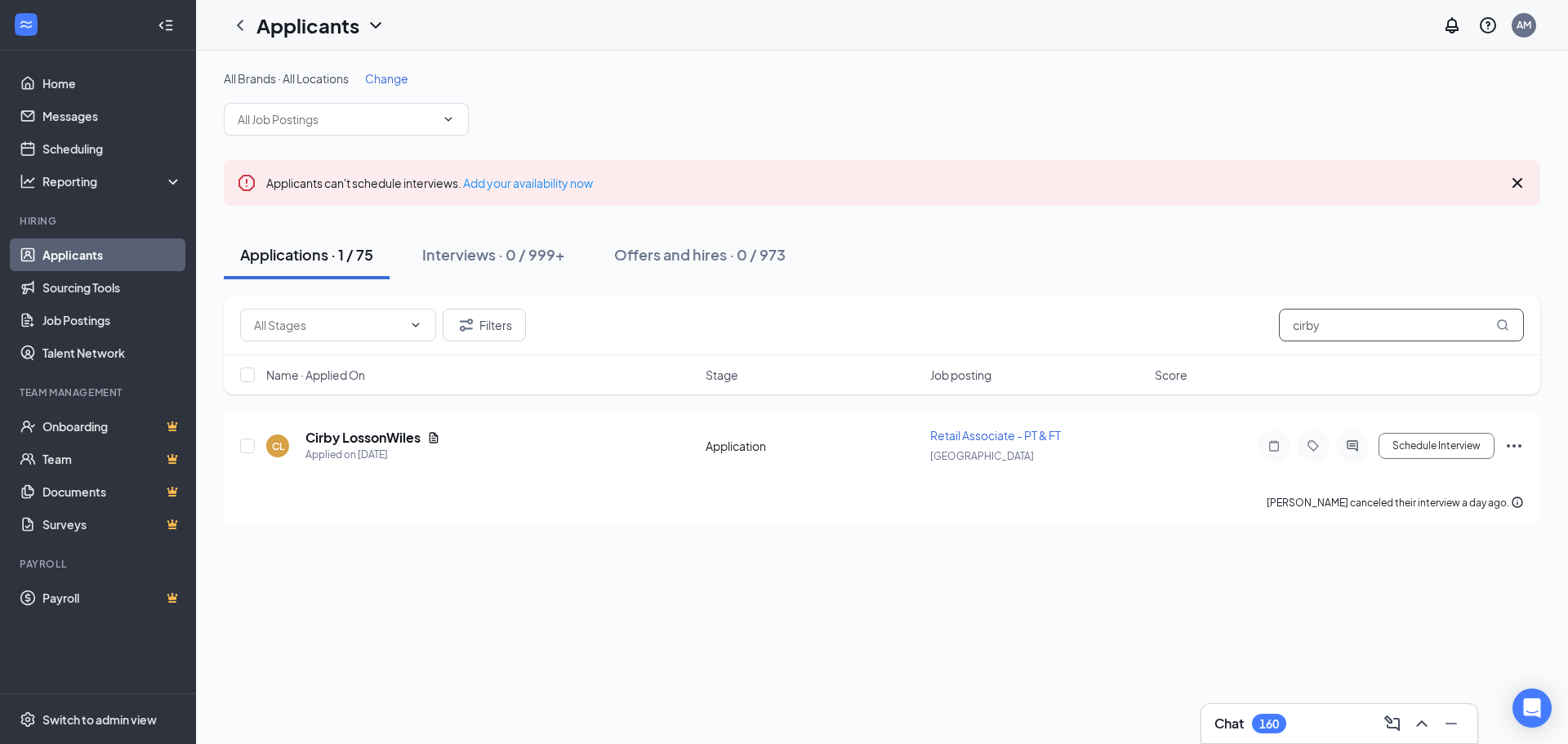
click at [1343, 331] on input "cirby" at bounding box center [1401, 324] width 245 height 33
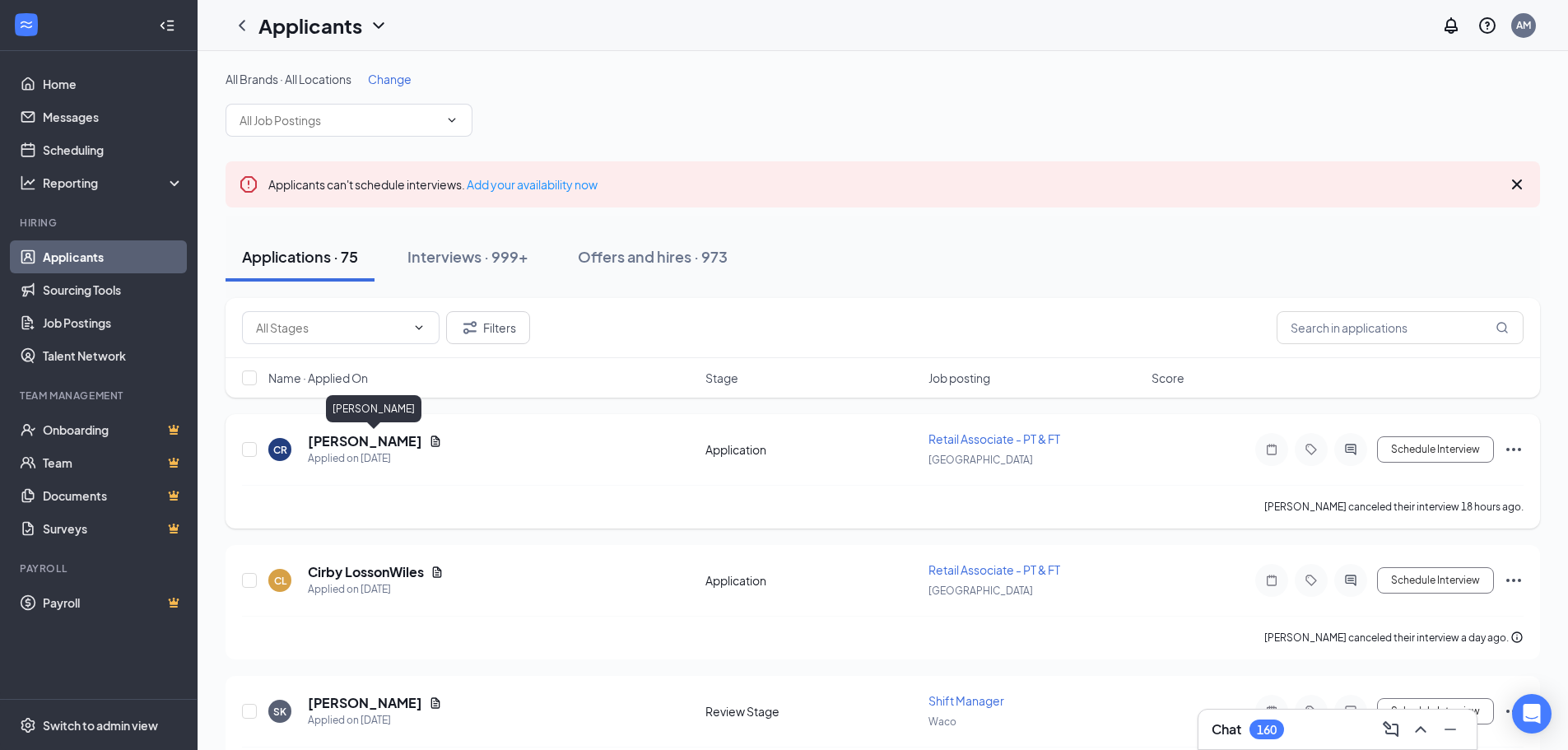
click at [422, 446] on h5 "[PERSON_NAME]" at bounding box center [365, 441] width 114 height 18
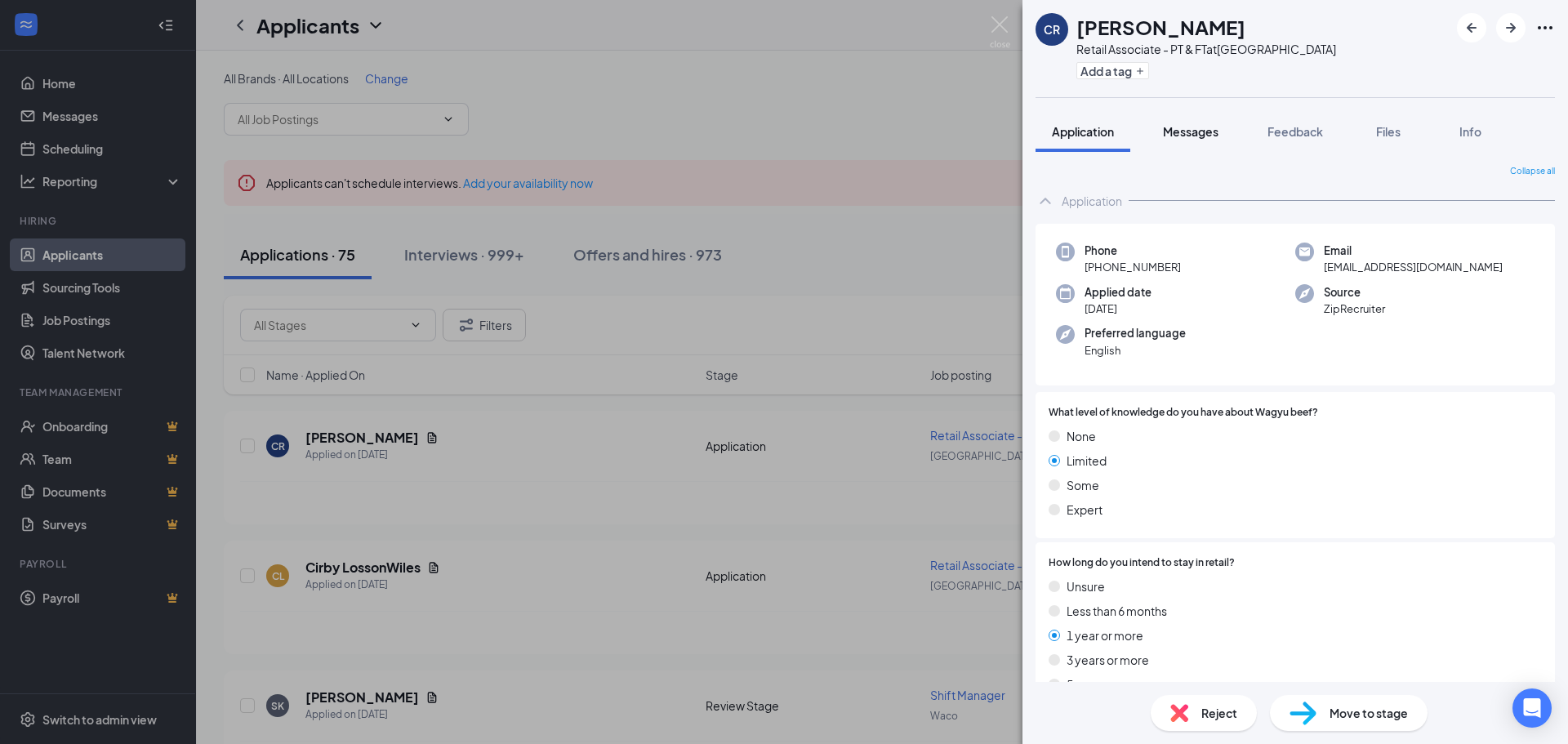
click at [1160, 126] on button "Messages" at bounding box center [1191, 132] width 88 height 41
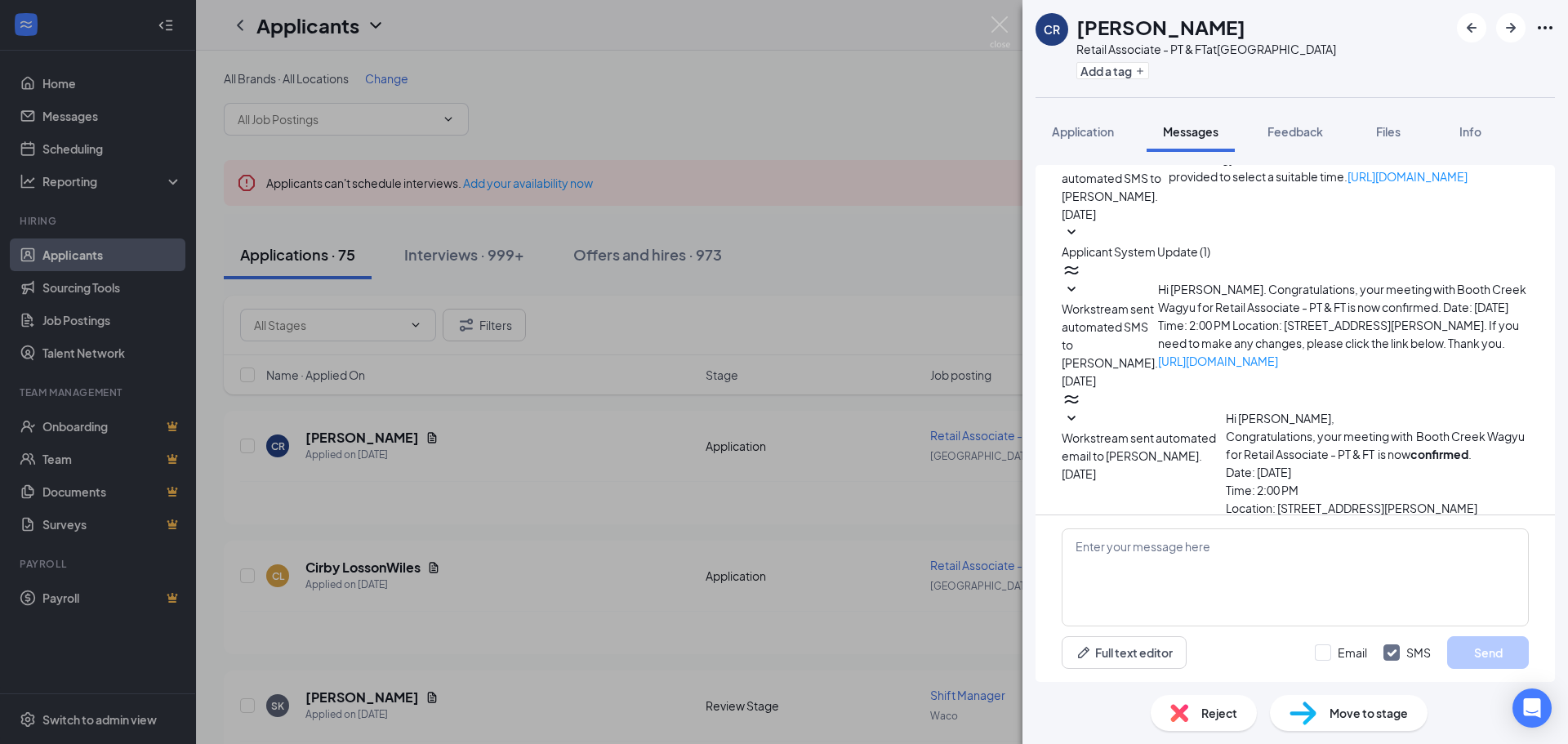
scroll to position [353, 0]
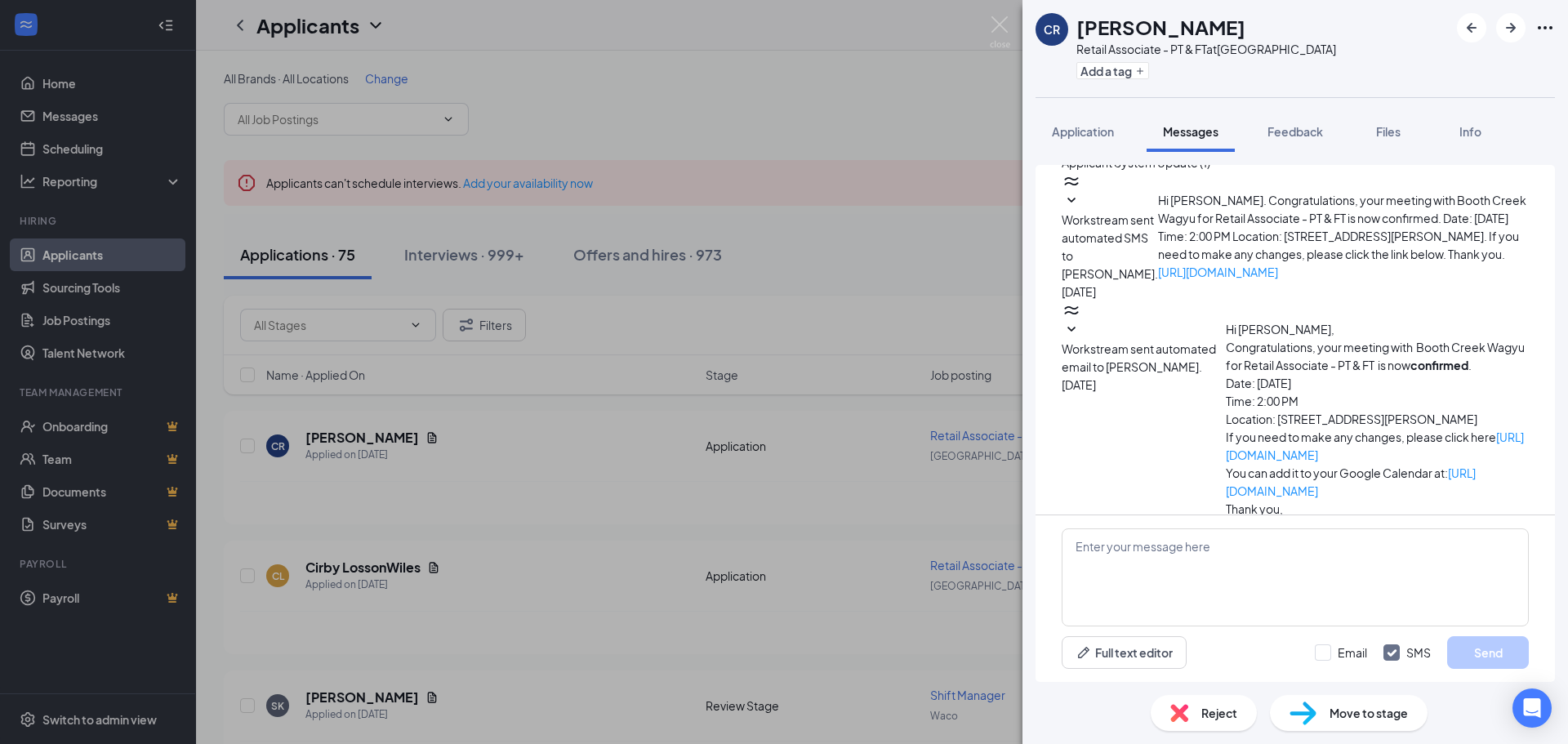
scroll to position [398, 0]
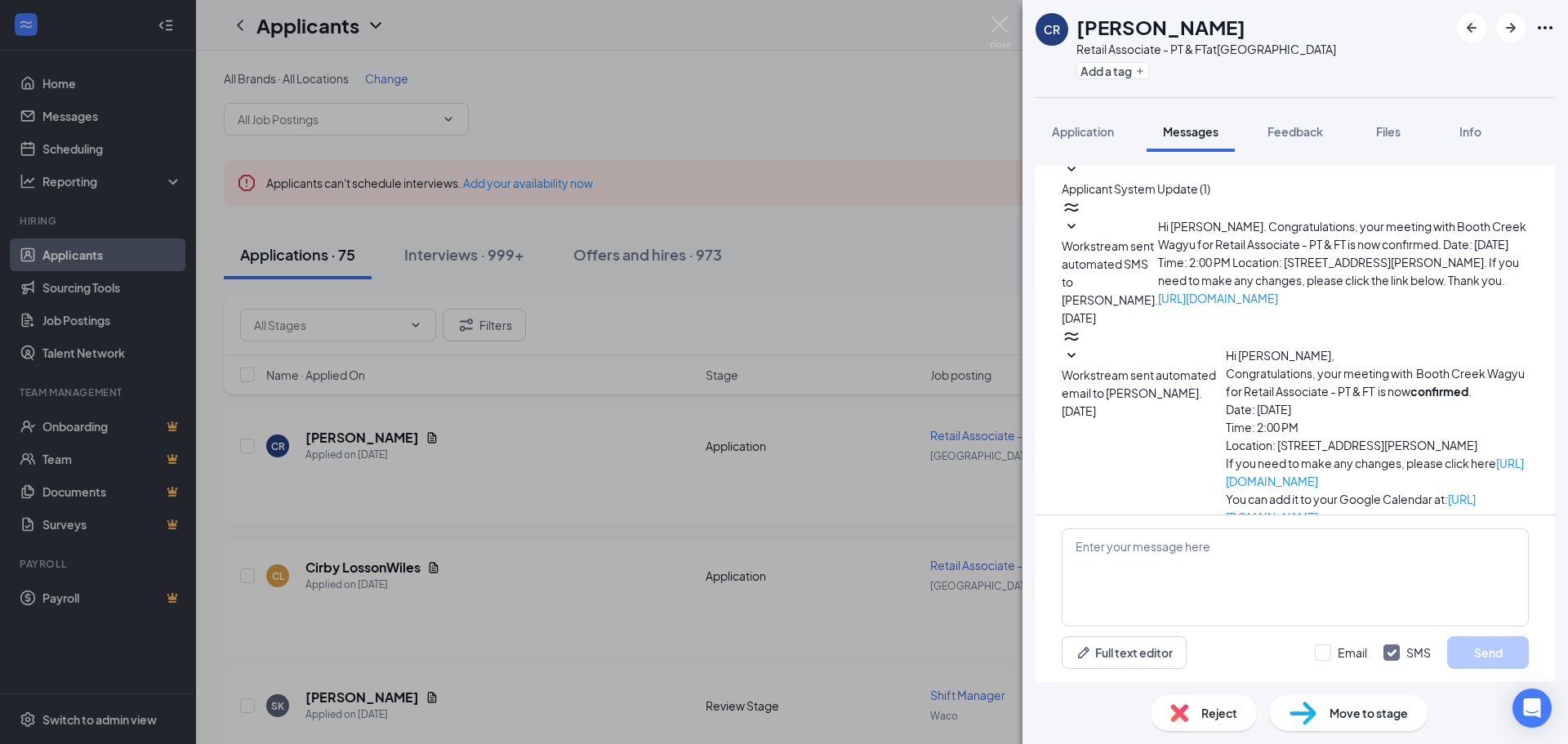
click at [1081, 619] on icon "SmallChevronDown" at bounding box center [1071, 628] width 19 height 19
click at [1081, 619] on icon "SmallChevronUp" at bounding box center [1071, 628] width 19 height 19
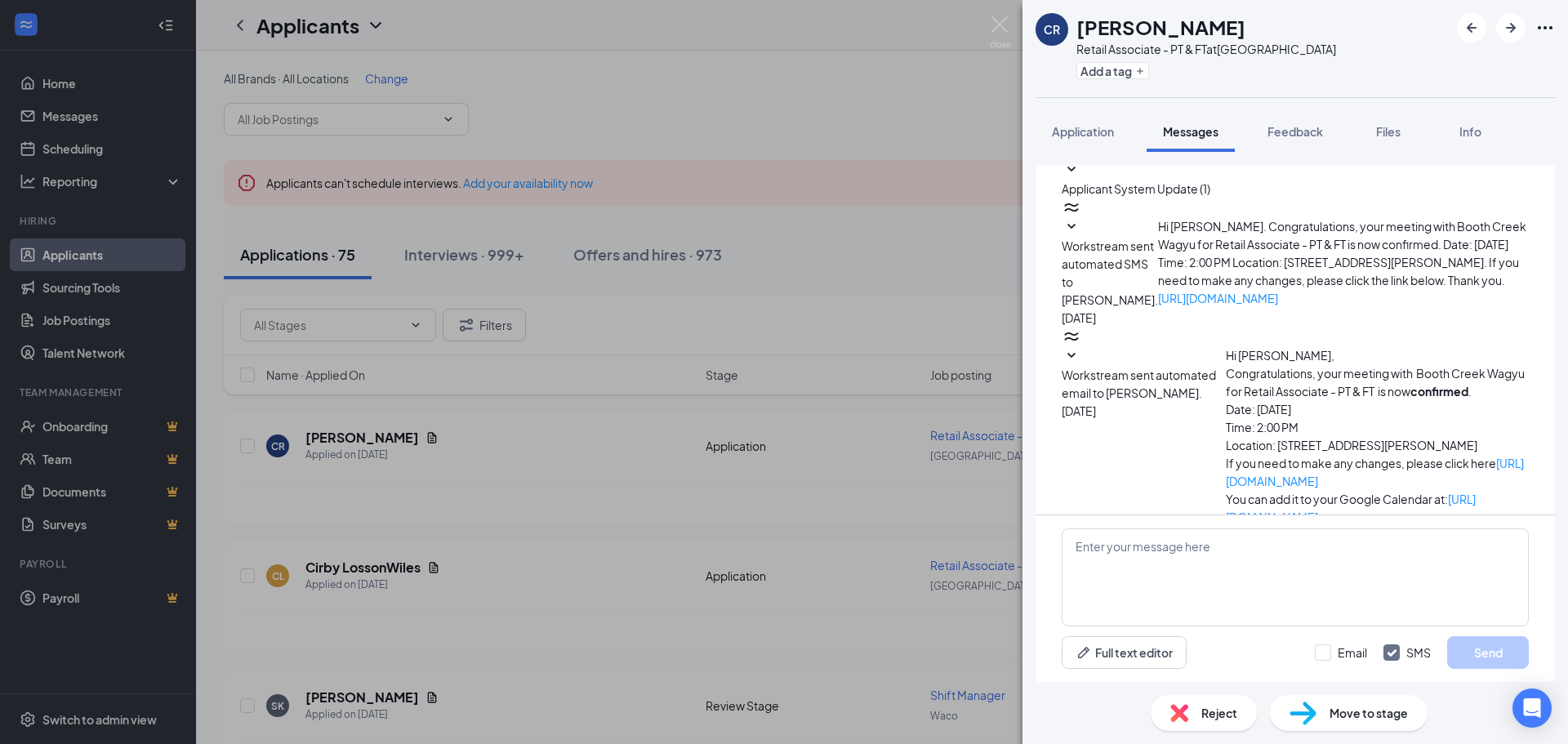
click at [1081, 562] on icon "SmallChevronDown" at bounding box center [1071, 572] width 19 height 19
click at [1081, 562] on icon "SmallChevronUp" at bounding box center [1071, 572] width 19 height 19
click at [1081, 346] on icon "SmallChevronDown" at bounding box center [1071, 356] width 19 height 19
click at [1081, 346] on icon "SmallChevronUp" at bounding box center [1071, 356] width 19 height 19
click at [683, 111] on div "CR [PERSON_NAME] Retail Associate - PT & FT at [GEOGRAPHIC_DATA] Add a tag Appl…" at bounding box center [784, 372] width 1568 height 744
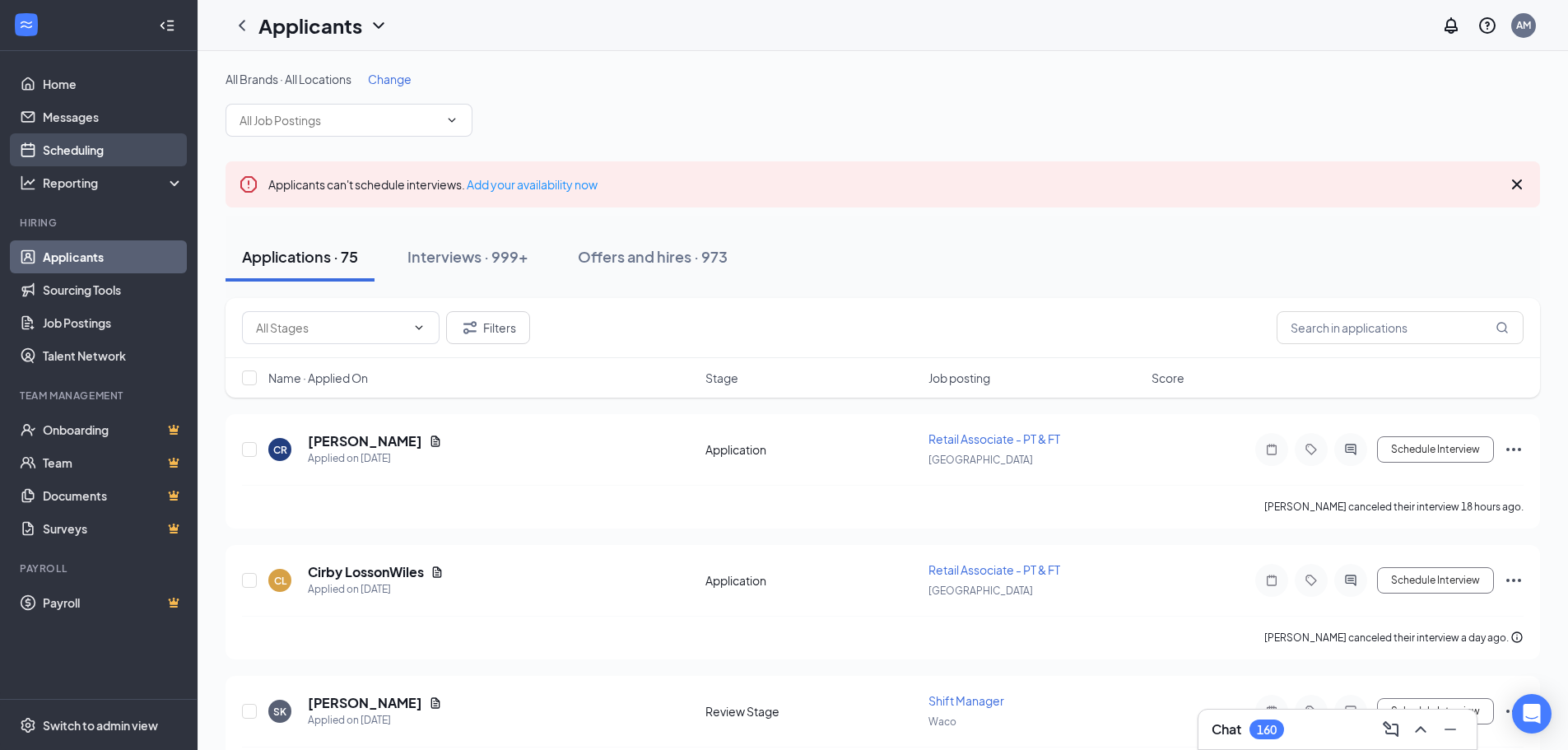
click at [113, 162] on link "Scheduling" at bounding box center [113, 150] width 141 height 33
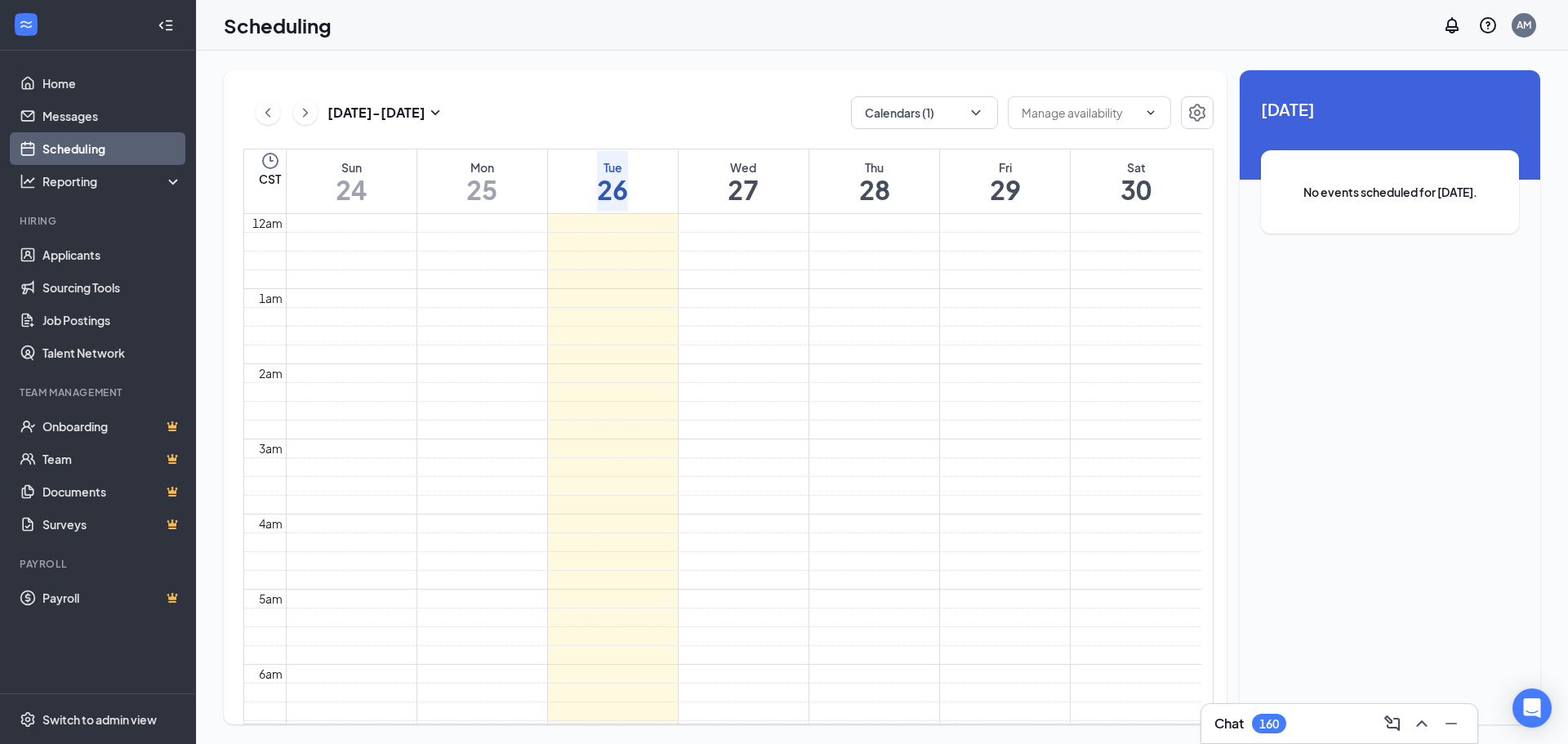
scroll to position [802, 0]
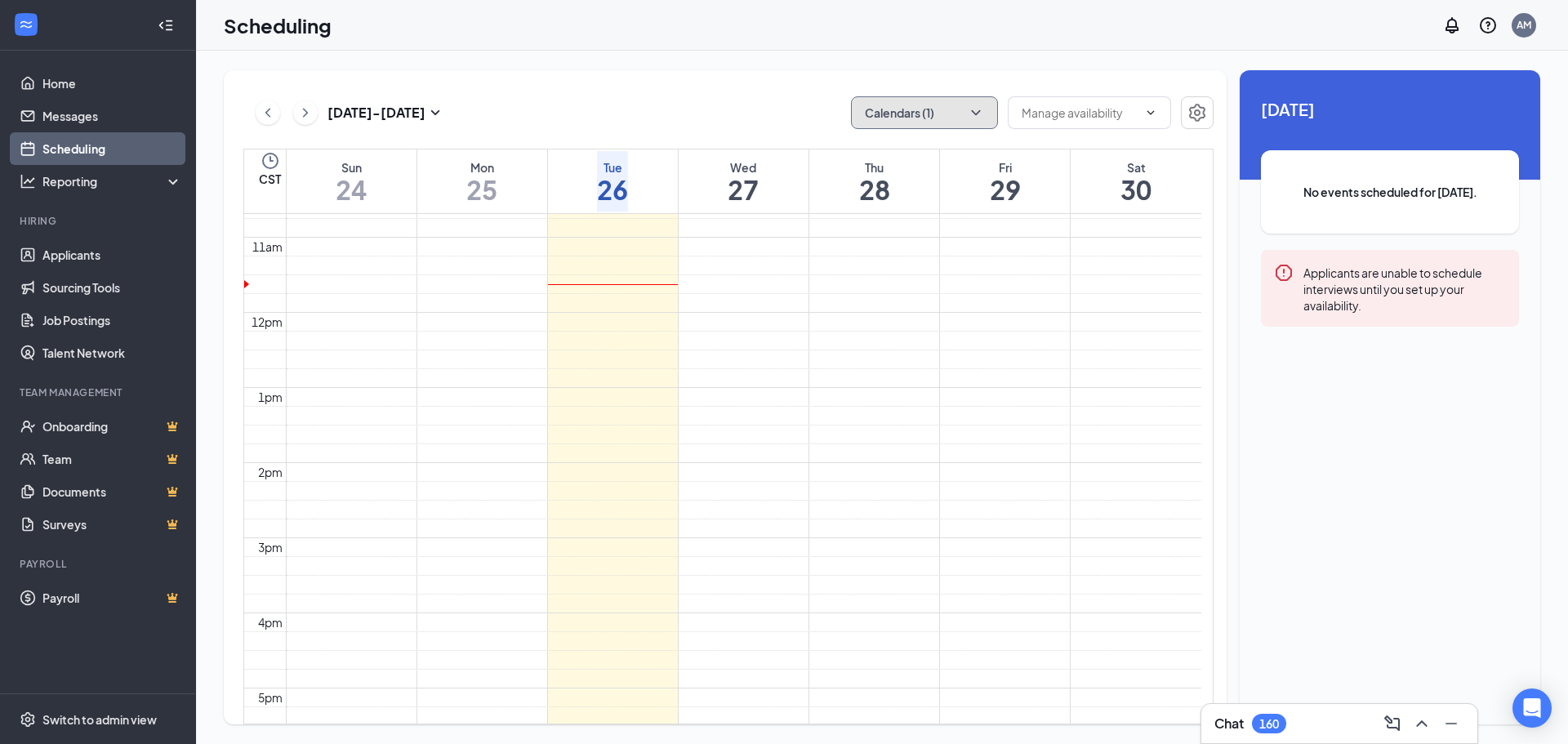
click at [915, 115] on button "Calendars (1)" at bounding box center [925, 112] width 147 height 33
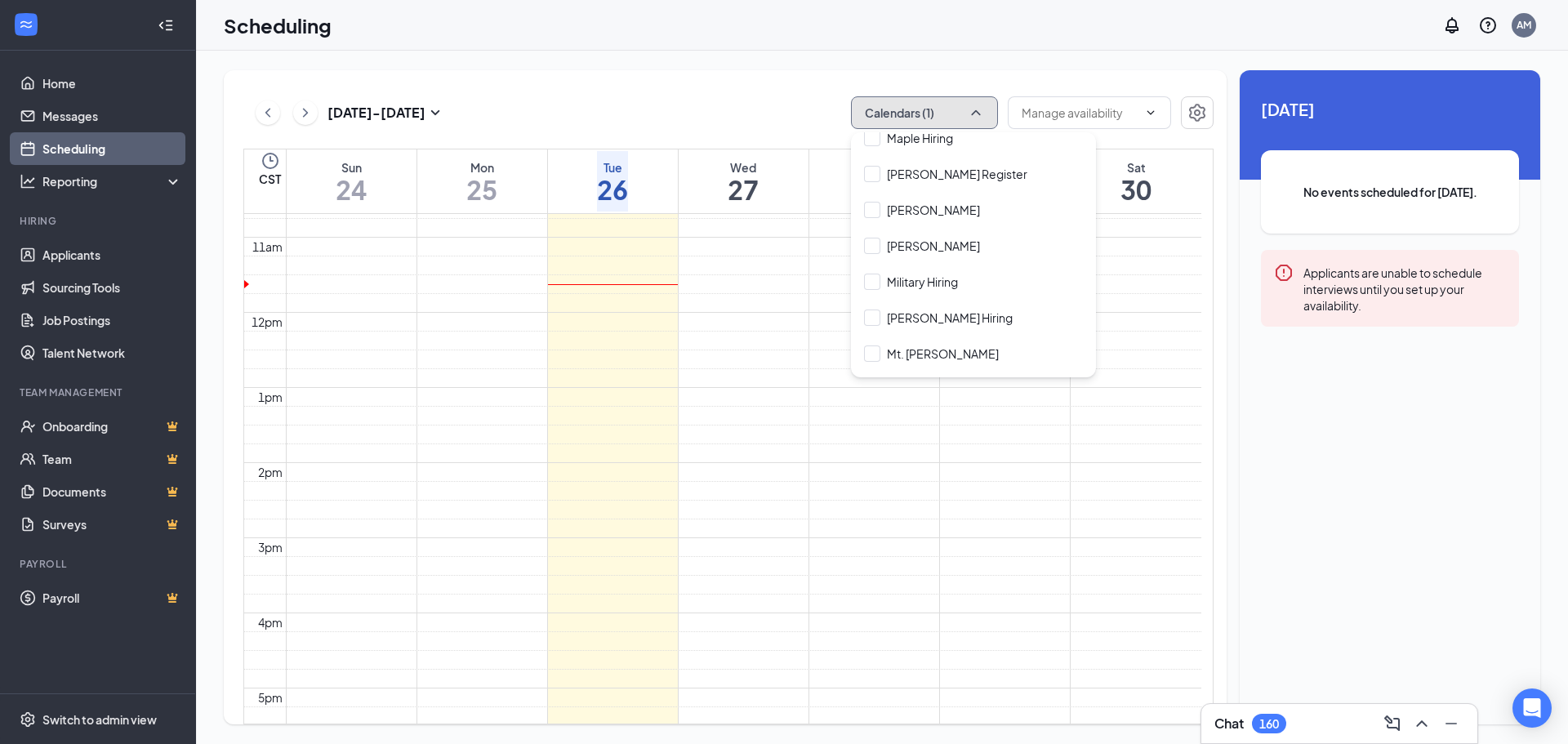
scroll to position [1469, 0]
click at [919, 233] on input "[PERSON_NAME]" at bounding box center [921, 241] width 116 height 16
checkbox input "true"
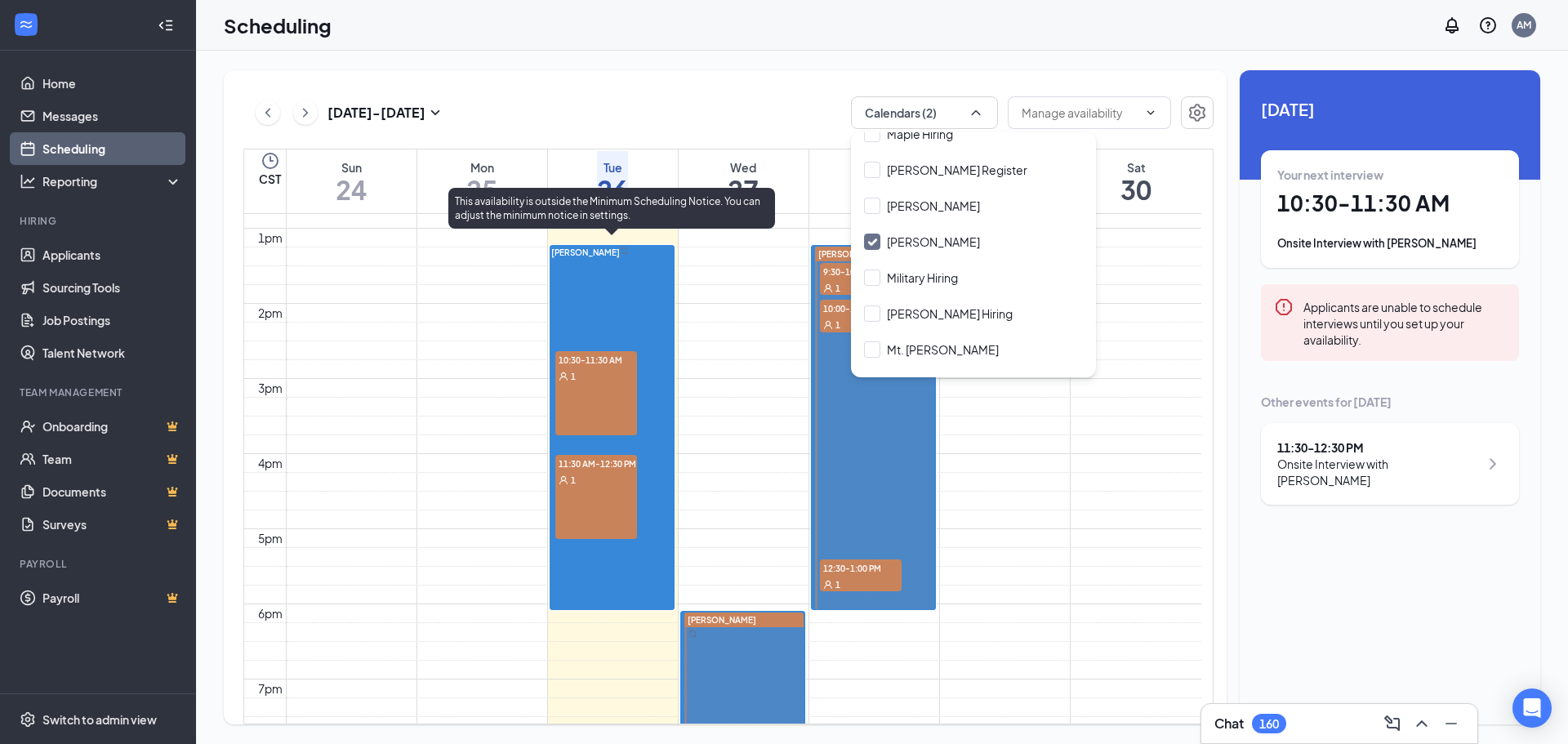
scroll to position [966, 0]
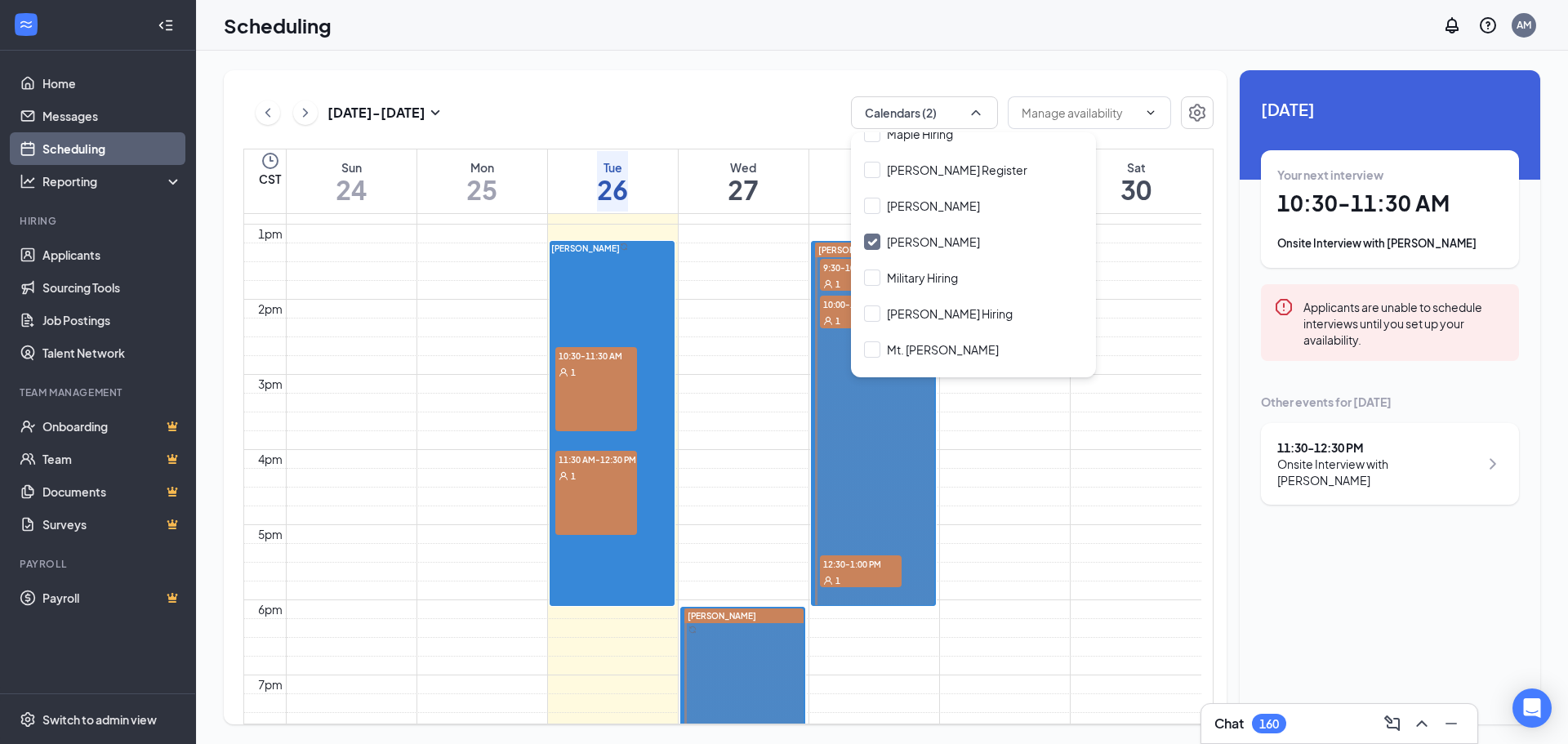
click at [745, 94] on div "[DATE] - [DATE] Calendars (2) CST Sun 24 Mon 25 Tue 26 Wed 27 Thu 28 Fri 29 Sat…" at bounding box center [725, 397] width 1002 height 654
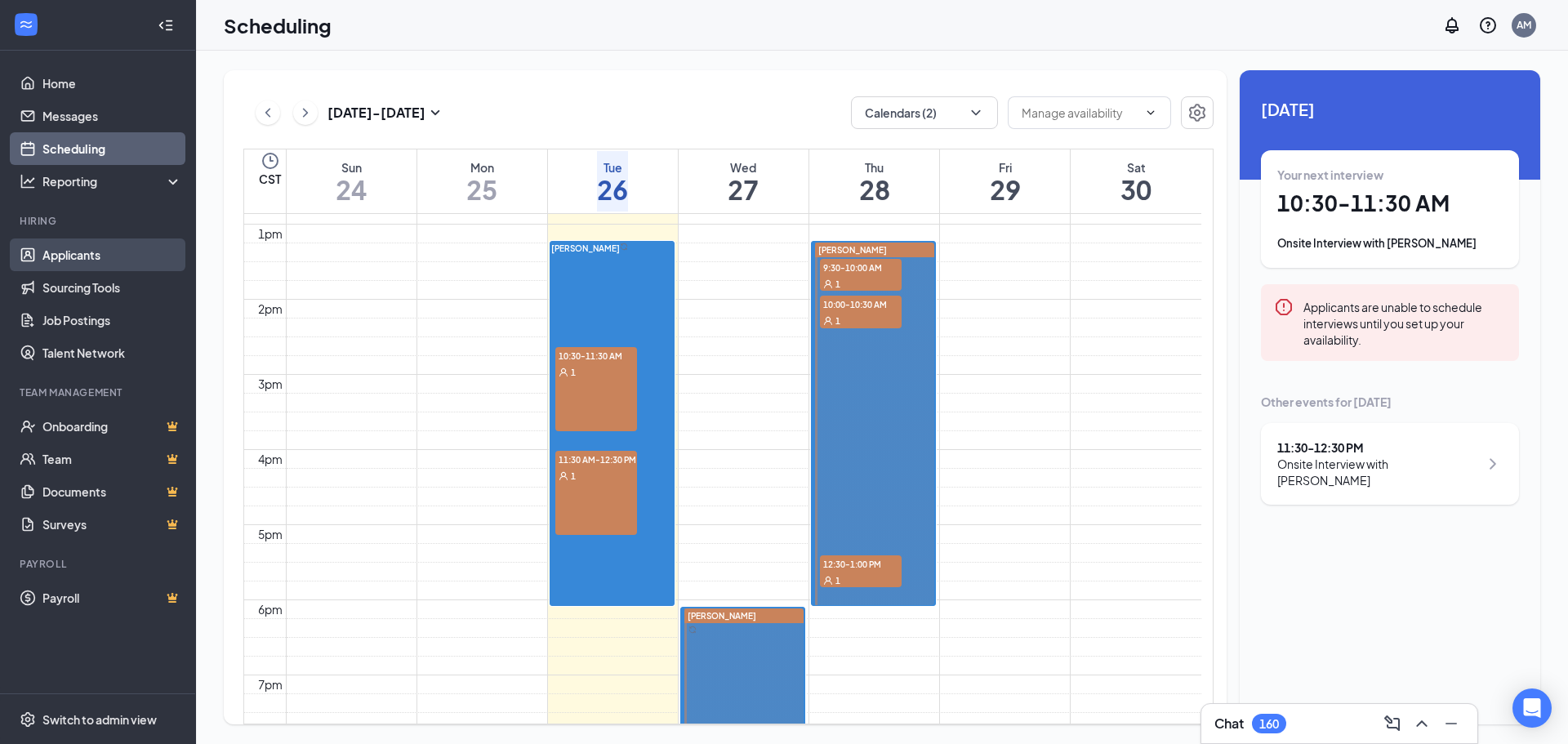
click at [91, 257] on link "Applicants" at bounding box center [112, 254] width 140 height 33
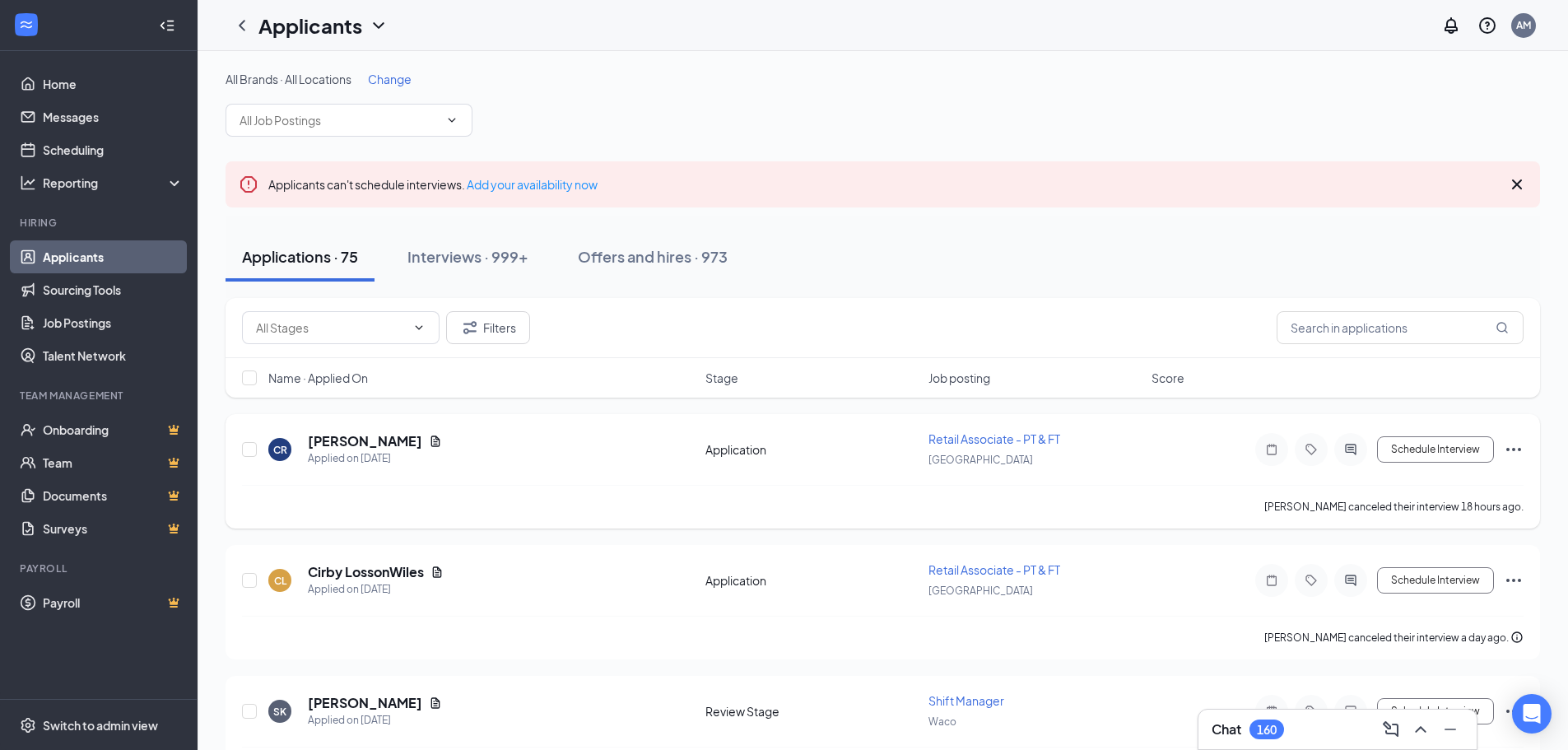
click at [422, 441] on h5 "[PERSON_NAME]" at bounding box center [365, 441] width 114 height 18
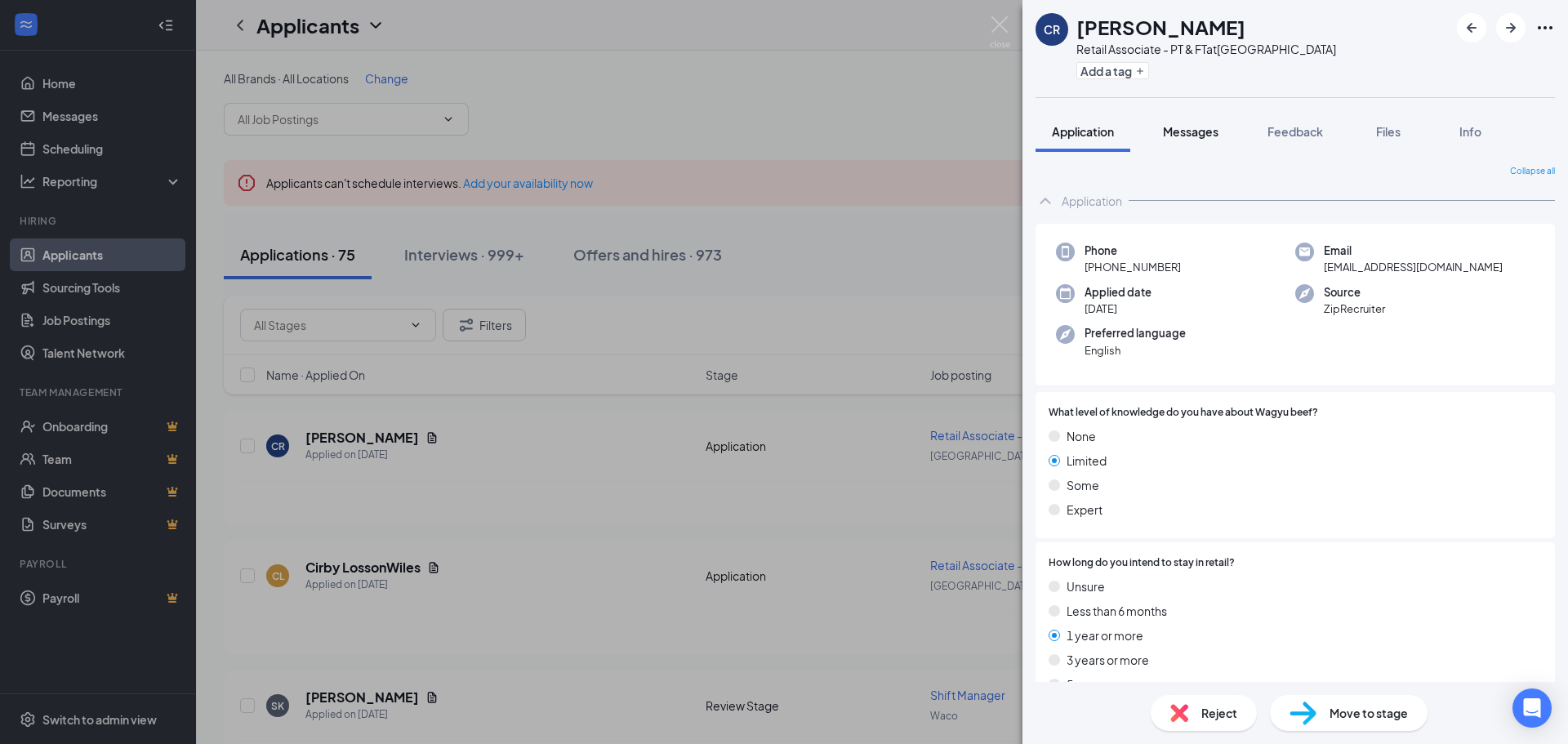
click at [1189, 128] on span "Messages" at bounding box center [1190, 131] width 56 height 15
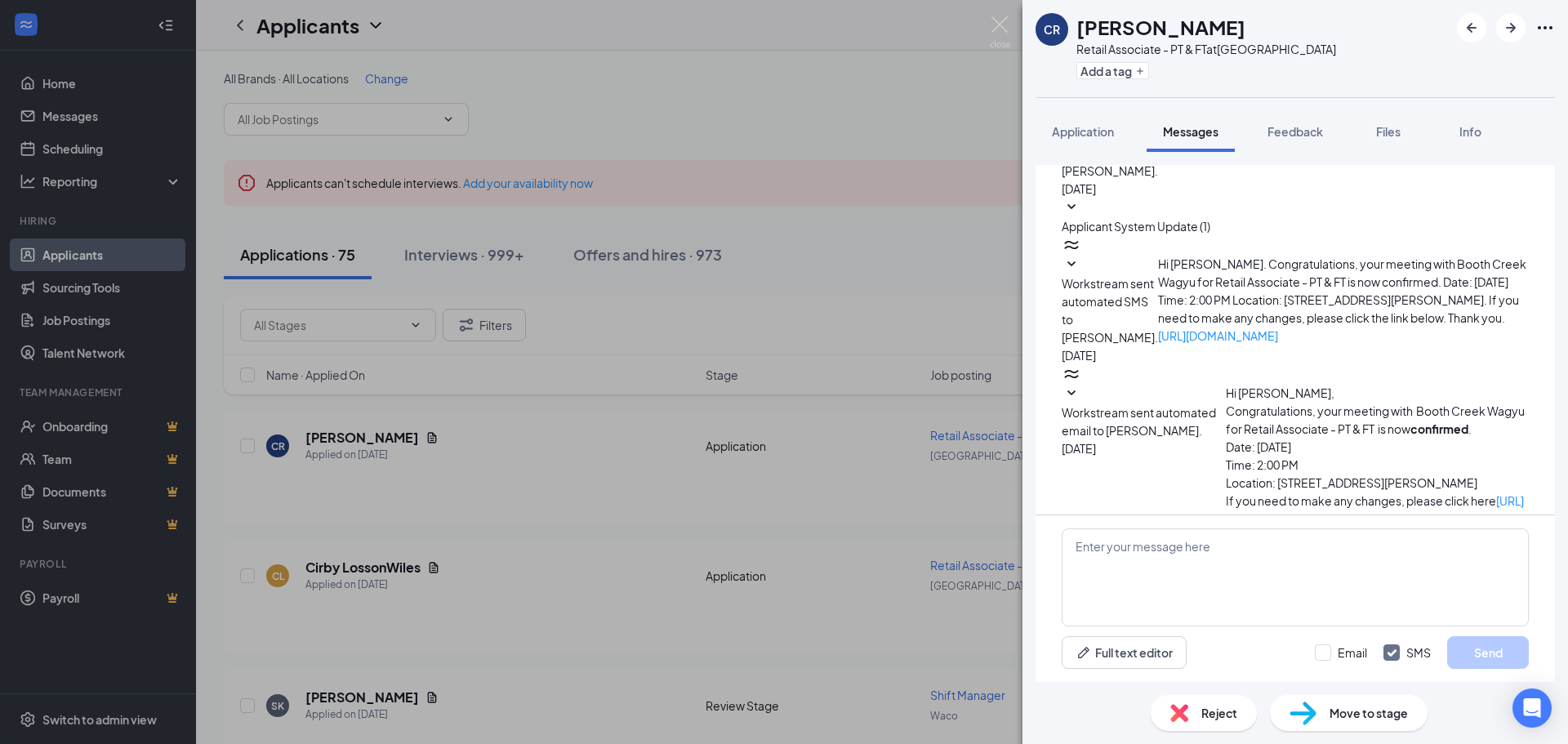
scroll to position [353, 0]
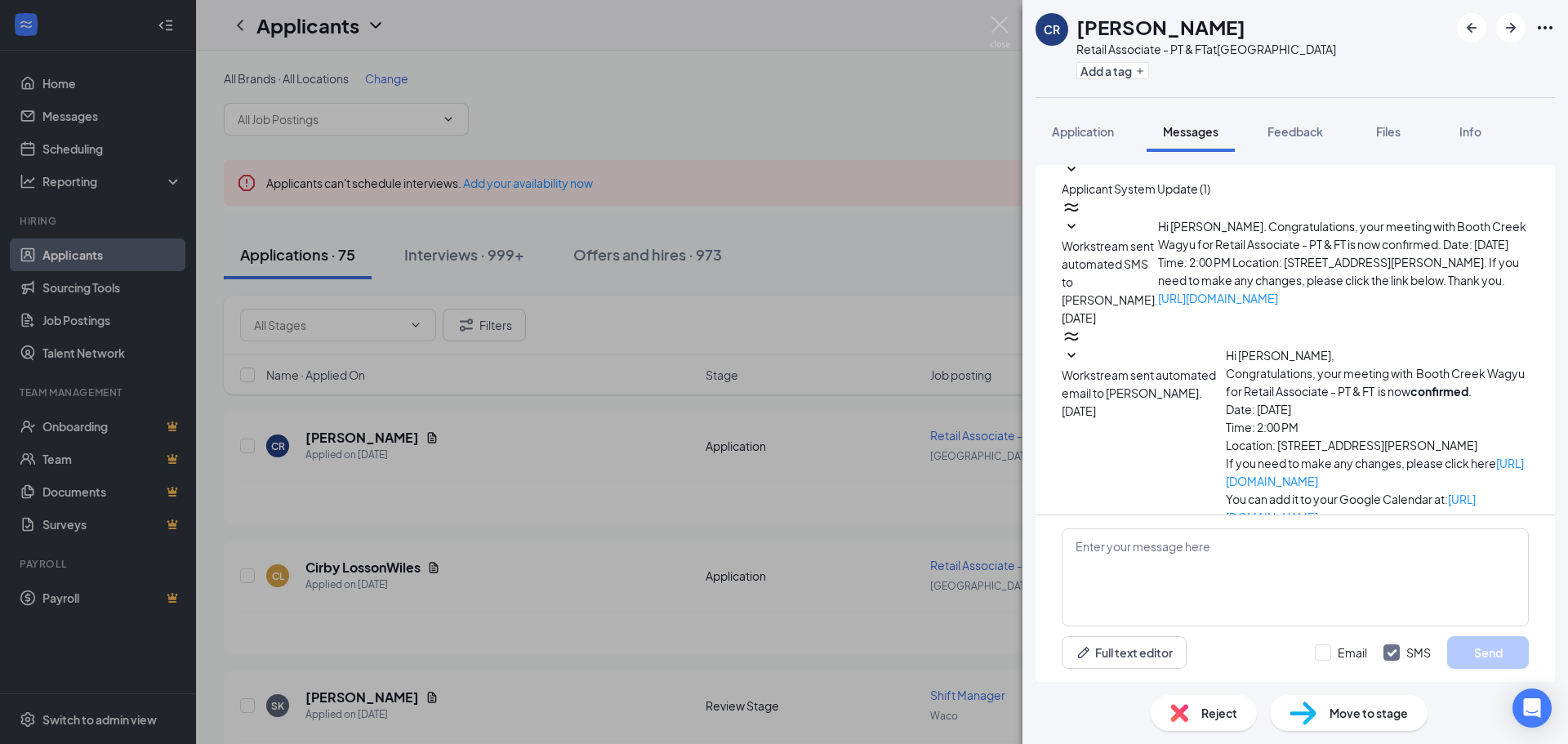
click at [1081, 346] on icon "SmallChevronDown" at bounding box center [1071, 356] width 19 height 19
click at [1081, 346] on icon "SmallChevronUp" at bounding box center [1071, 356] width 19 height 19
click at [1205, 562] on div "Applicant System Update (1)" at bounding box center [1295, 581] width 467 height 37
click at [1081, 562] on icon "SmallChevronDown" at bounding box center [1071, 572] width 19 height 19
click at [1005, 35] on img at bounding box center [1000, 32] width 20 height 32
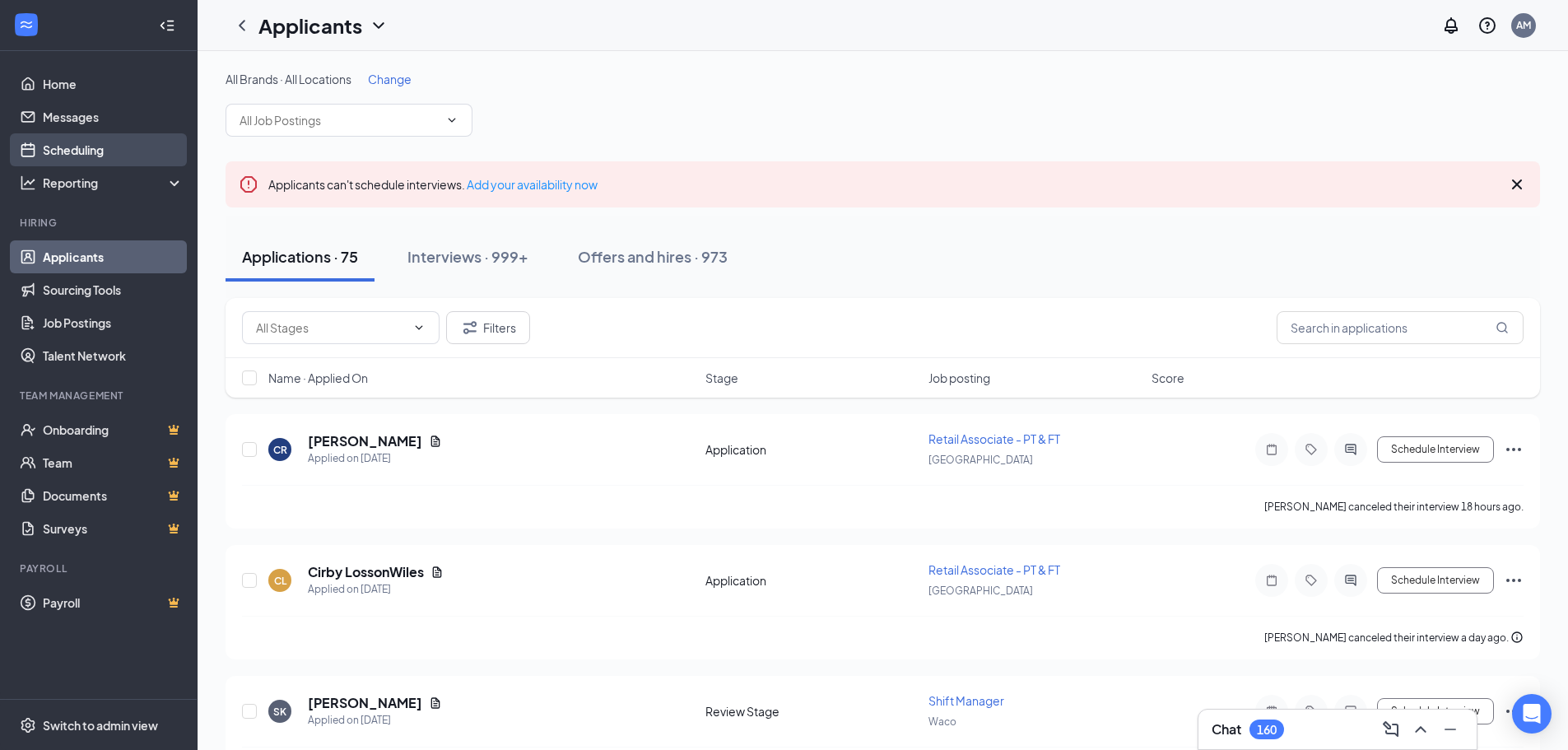
click at [129, 147] on link "Scheduling" at bounding box center [113, 150] width 141 height 33
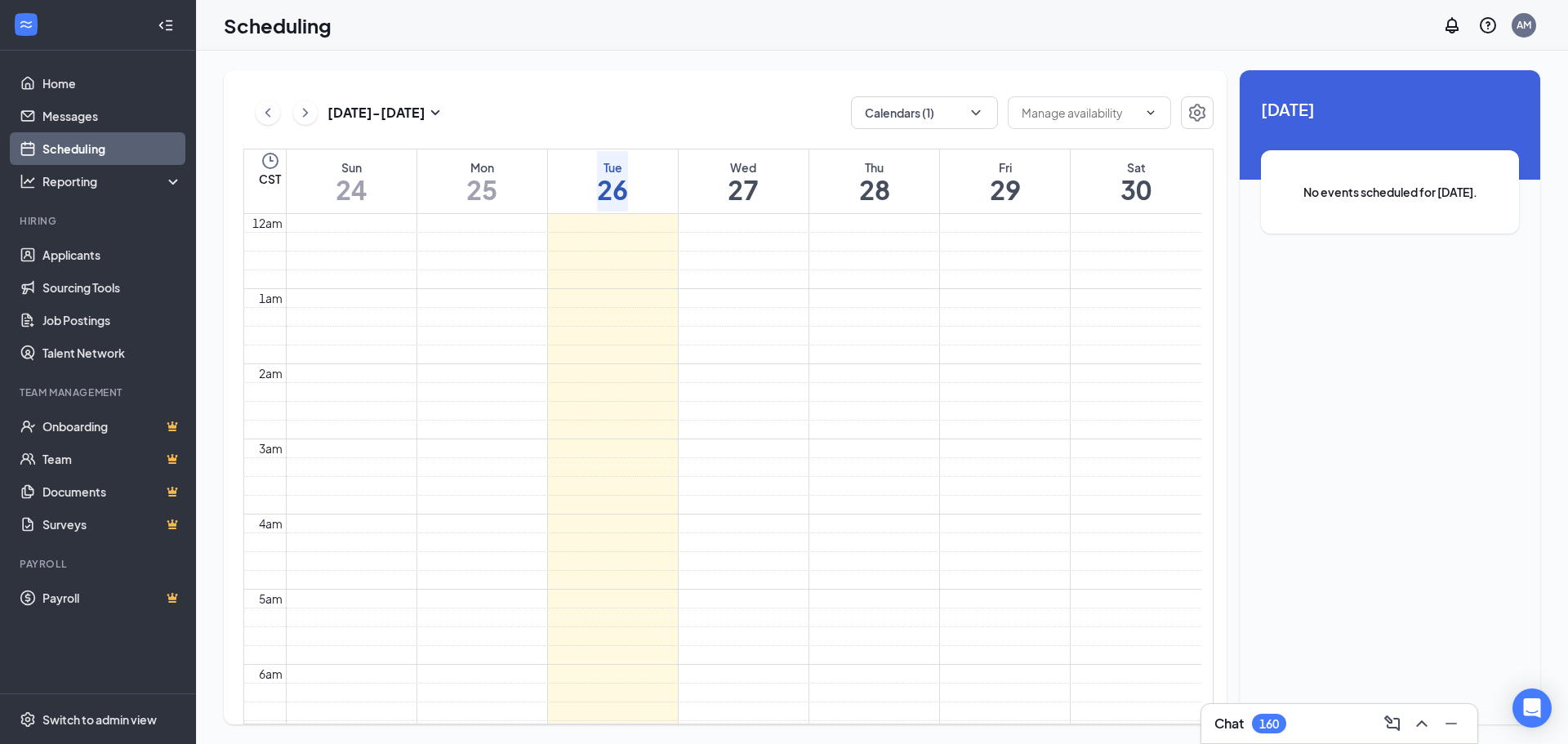
scroll to position [802, 0]
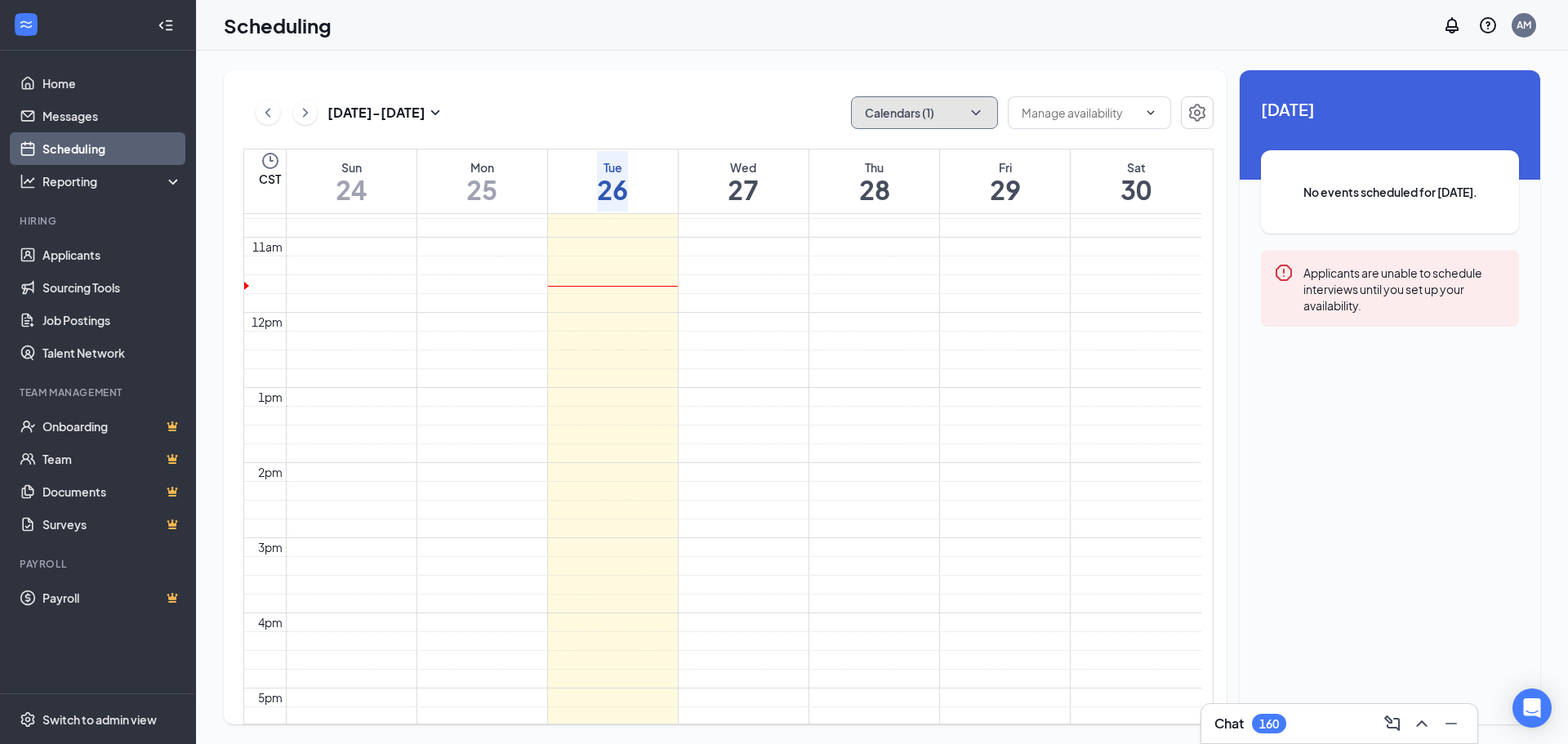
click at [917, 124] on button "Calendars (1)" at bounding box center [925, 112] width 147 height 33
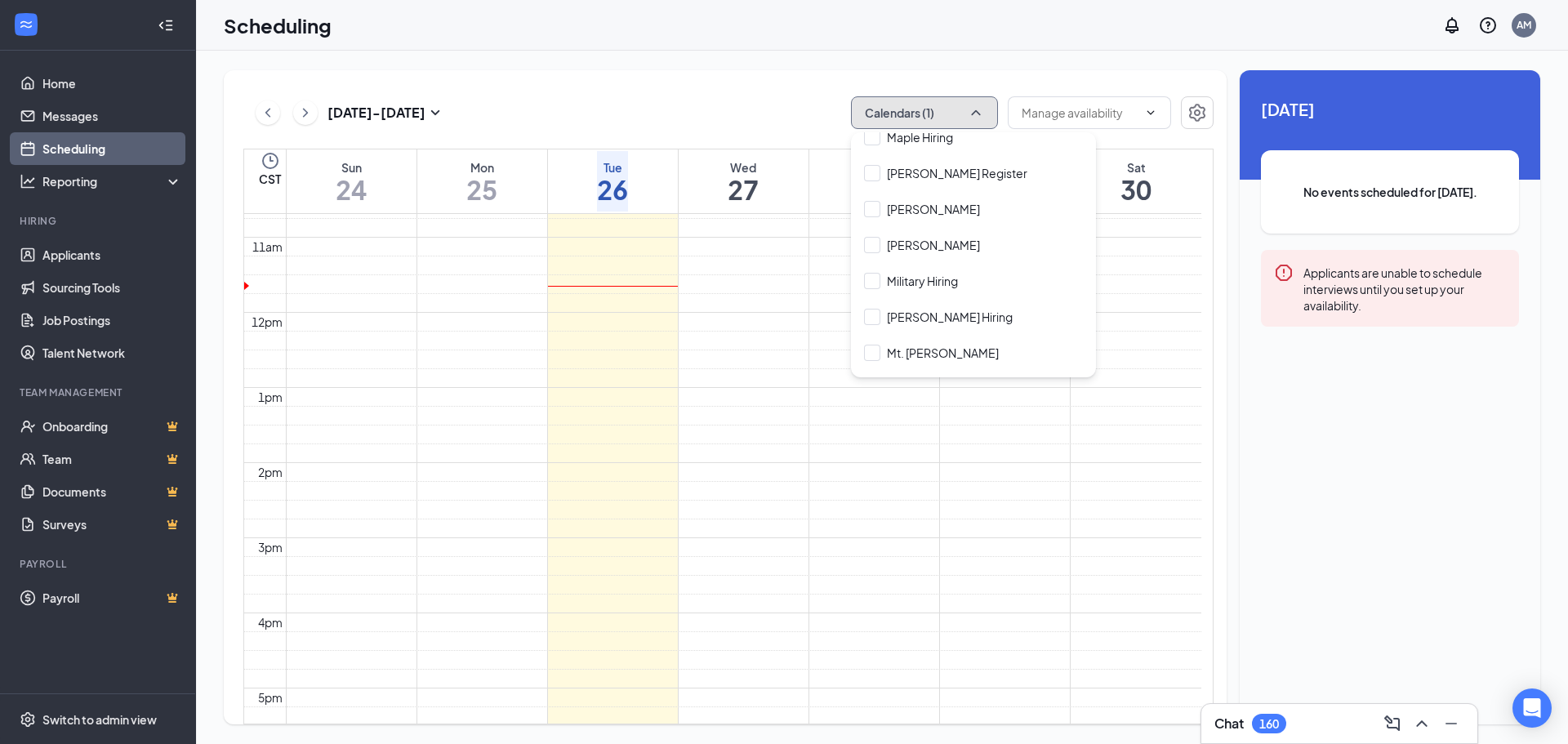
scroll to position [1469, 0]
click at [932, 236] on div "[PERSON_NAME]" at bounding box center [973, 241] width 245 height 36
checkbox input "true"
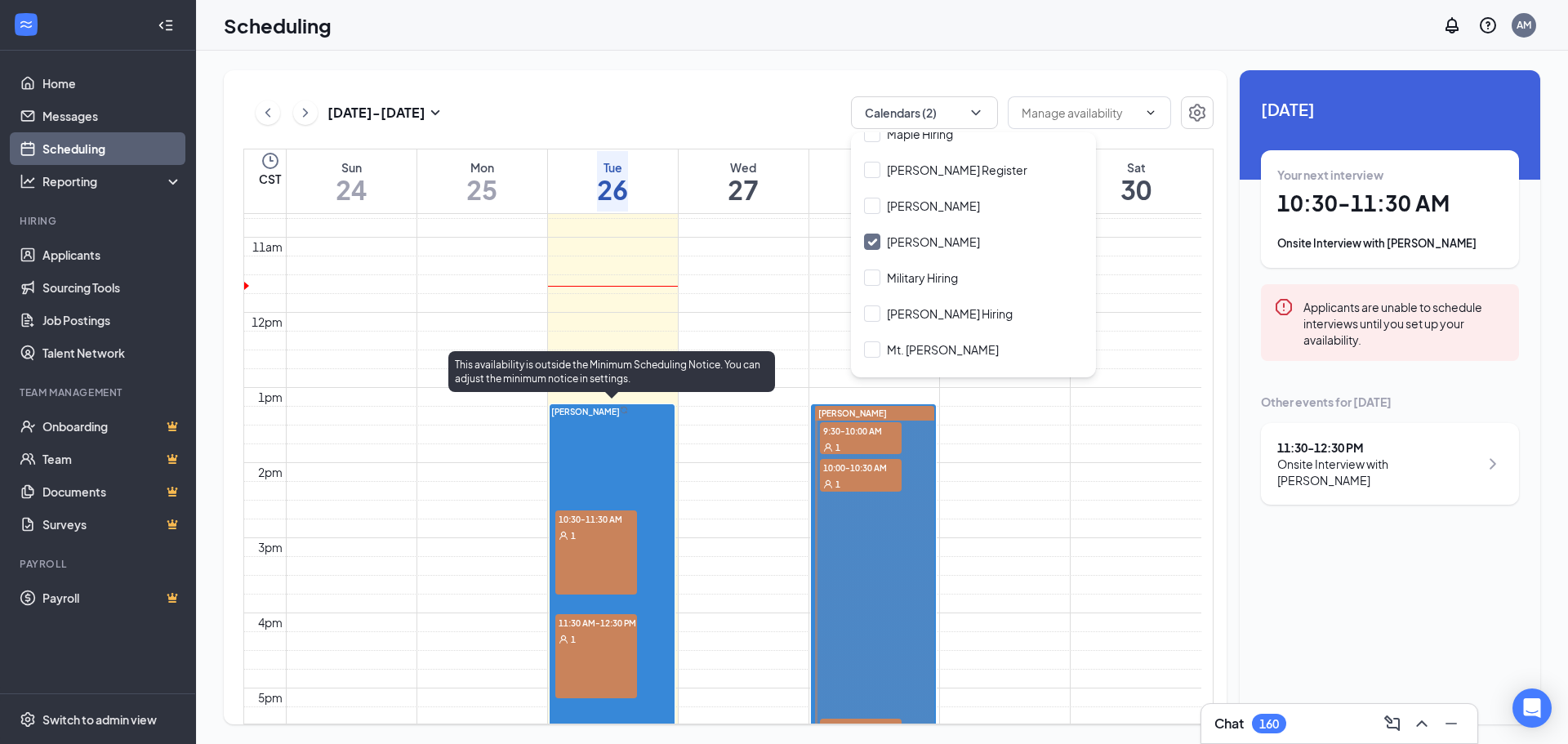
click at [594, 561] on div "10:30-11:30 AM 1" at bounding box center [596, 551] width 81 height 84
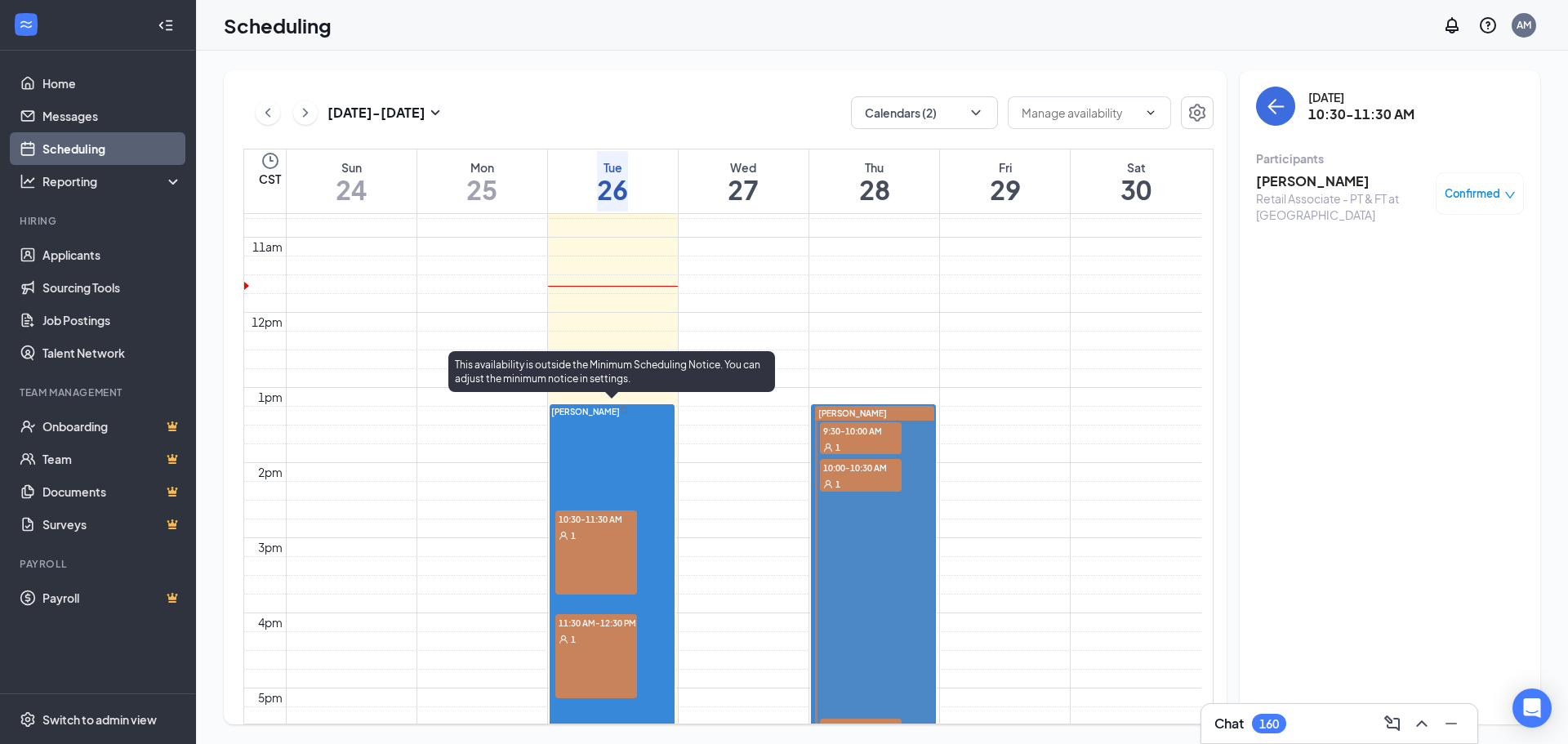
click at [595, 656] on div "11:30 AM-12:30 PM 1" at bounding box center [596, 656] width 81 height 84
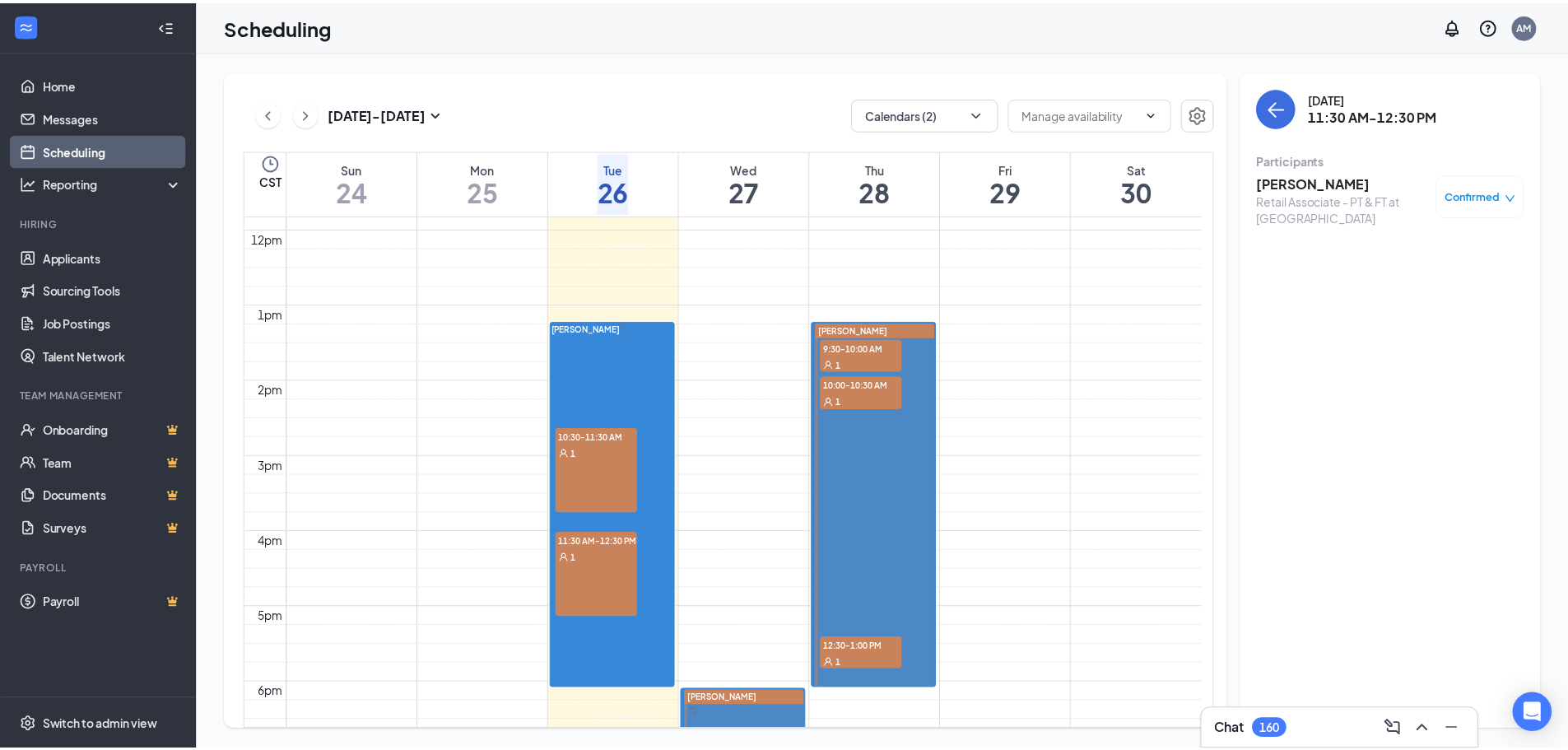
scroll to position [891, 0]
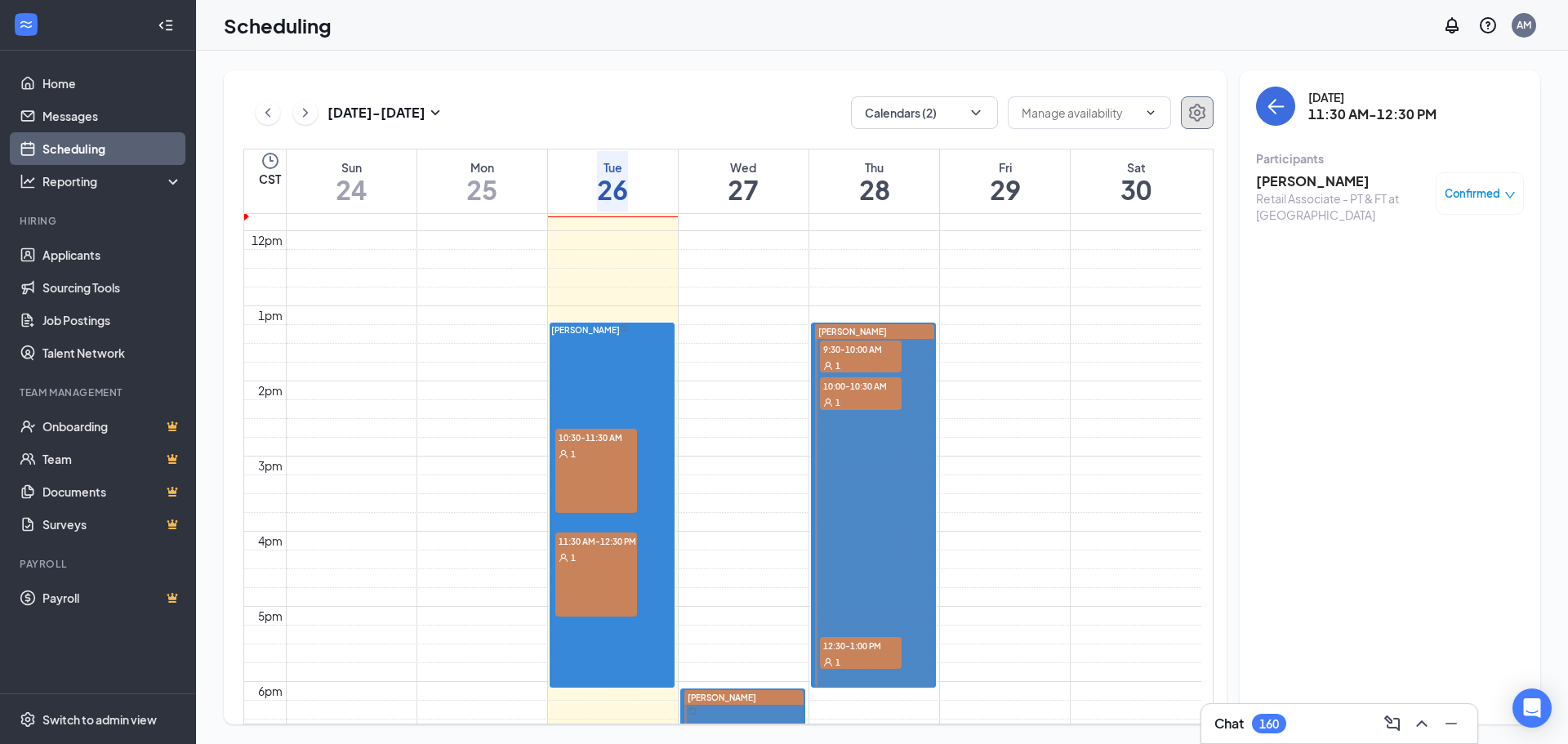
click at [1189, 110] on icon "Settings" at bounding box center [1197, 112] width 19 height 19
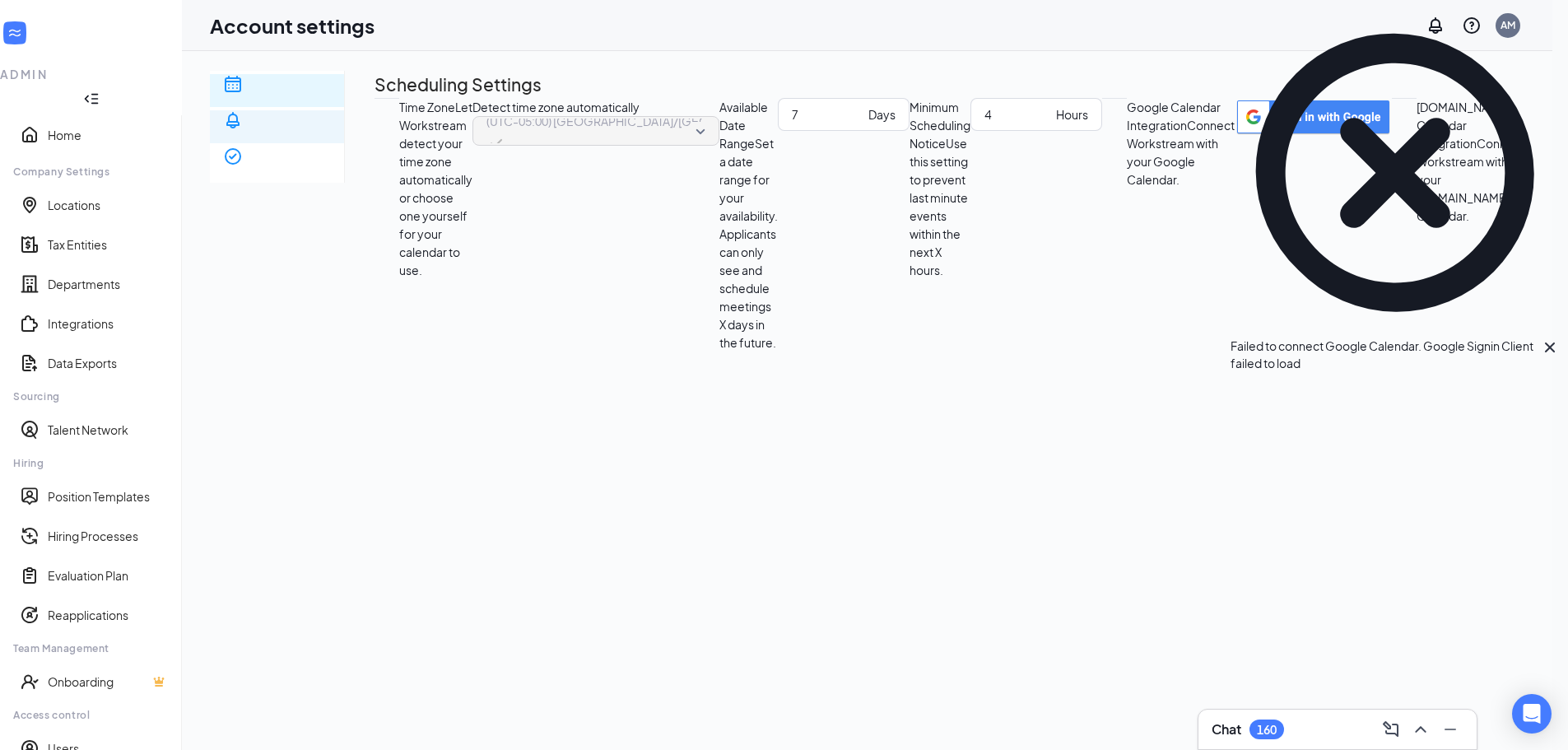
click at [320, 163] on div "Notification settings" at bounding box center [276, 179] width 108 height 33
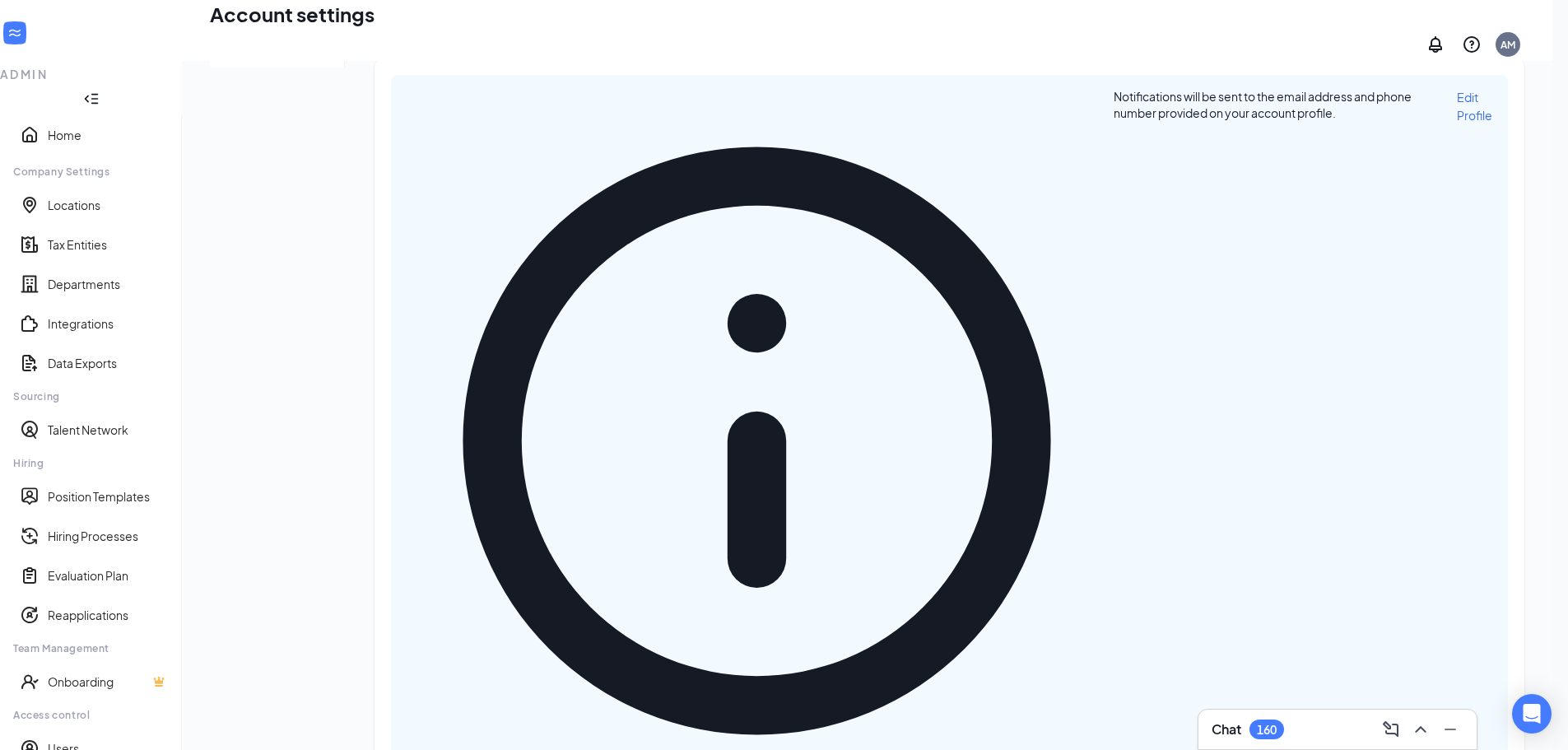
scroll to position [254, 0]
